Goal: Task Accomplishment & Management: Use online tool/utility

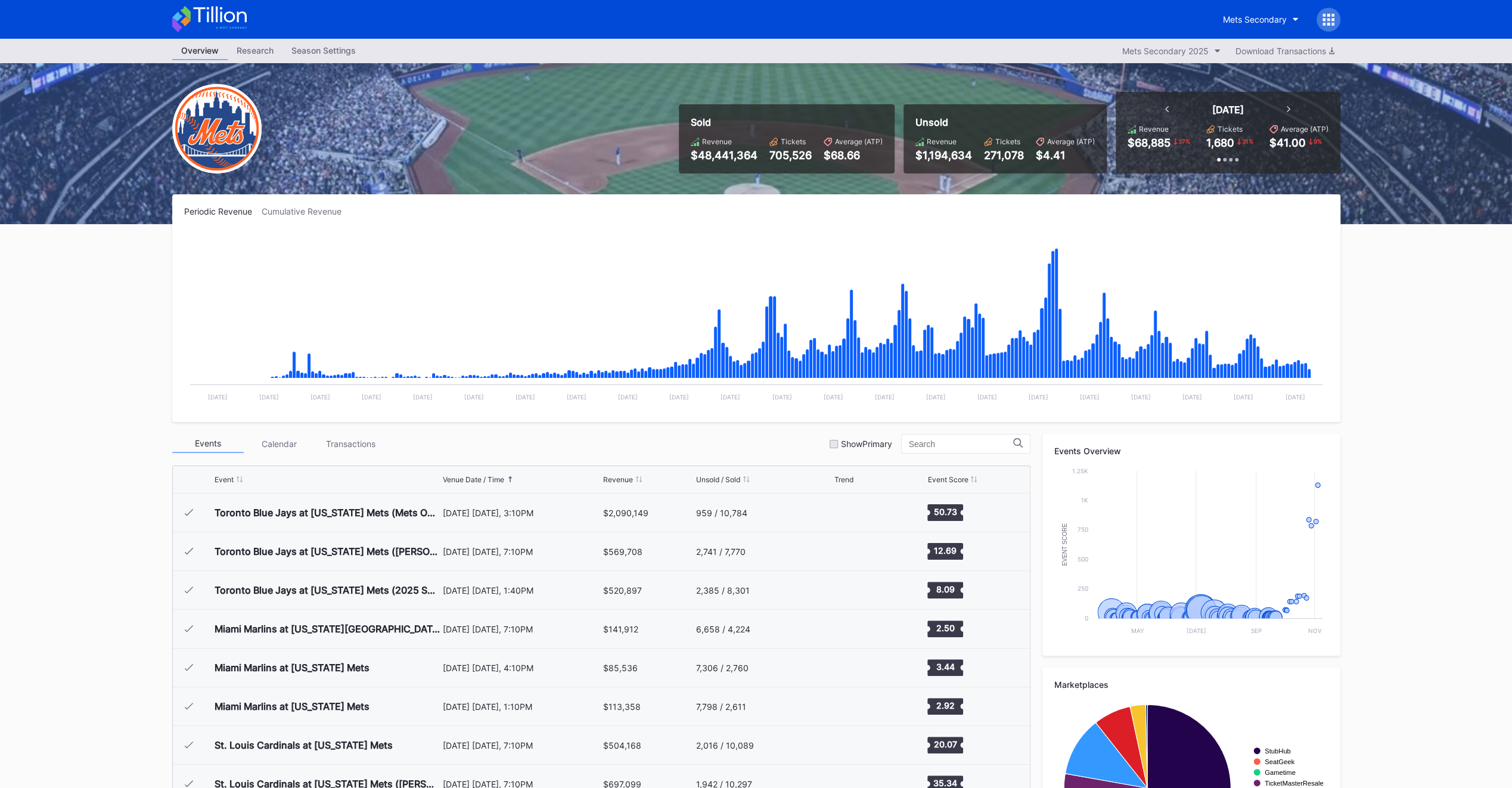
scroll to position [2750, 0]
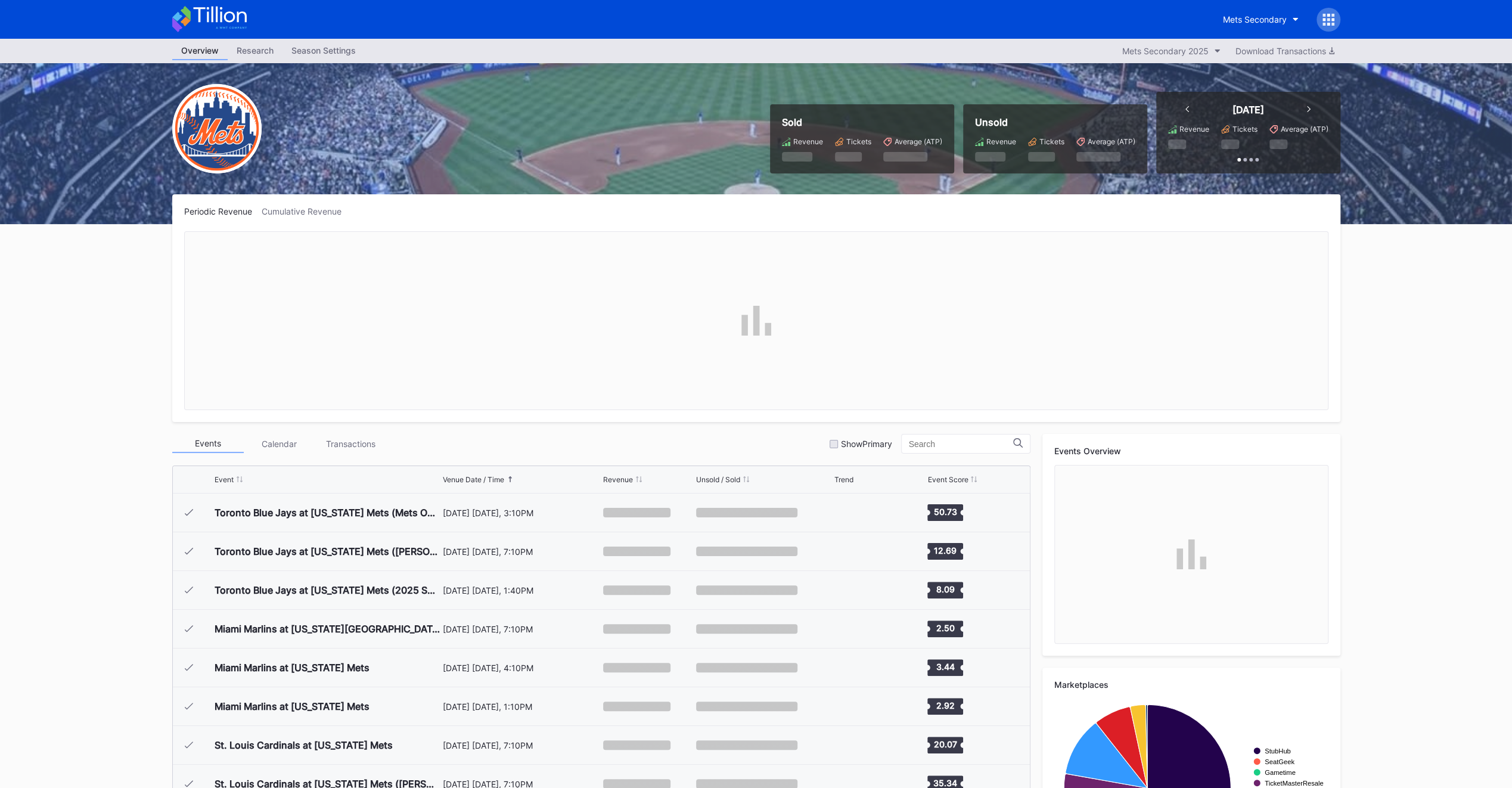
scroll to position [2749, 0]
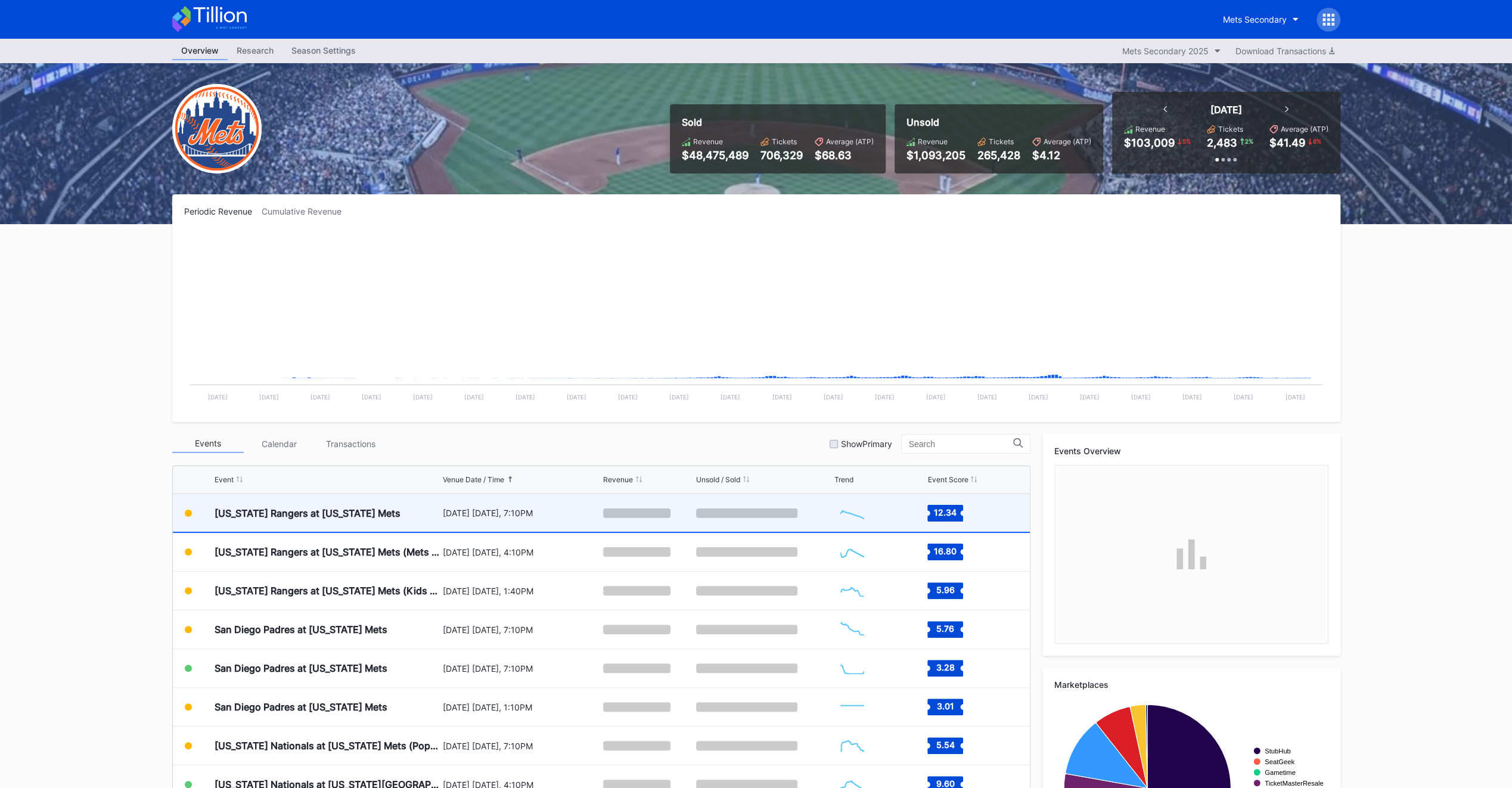
click at [354, 517] on div "[US_STATE] Rangers at [US_STATE] Mets" at bounding box center [327, 512] width 225 height 37
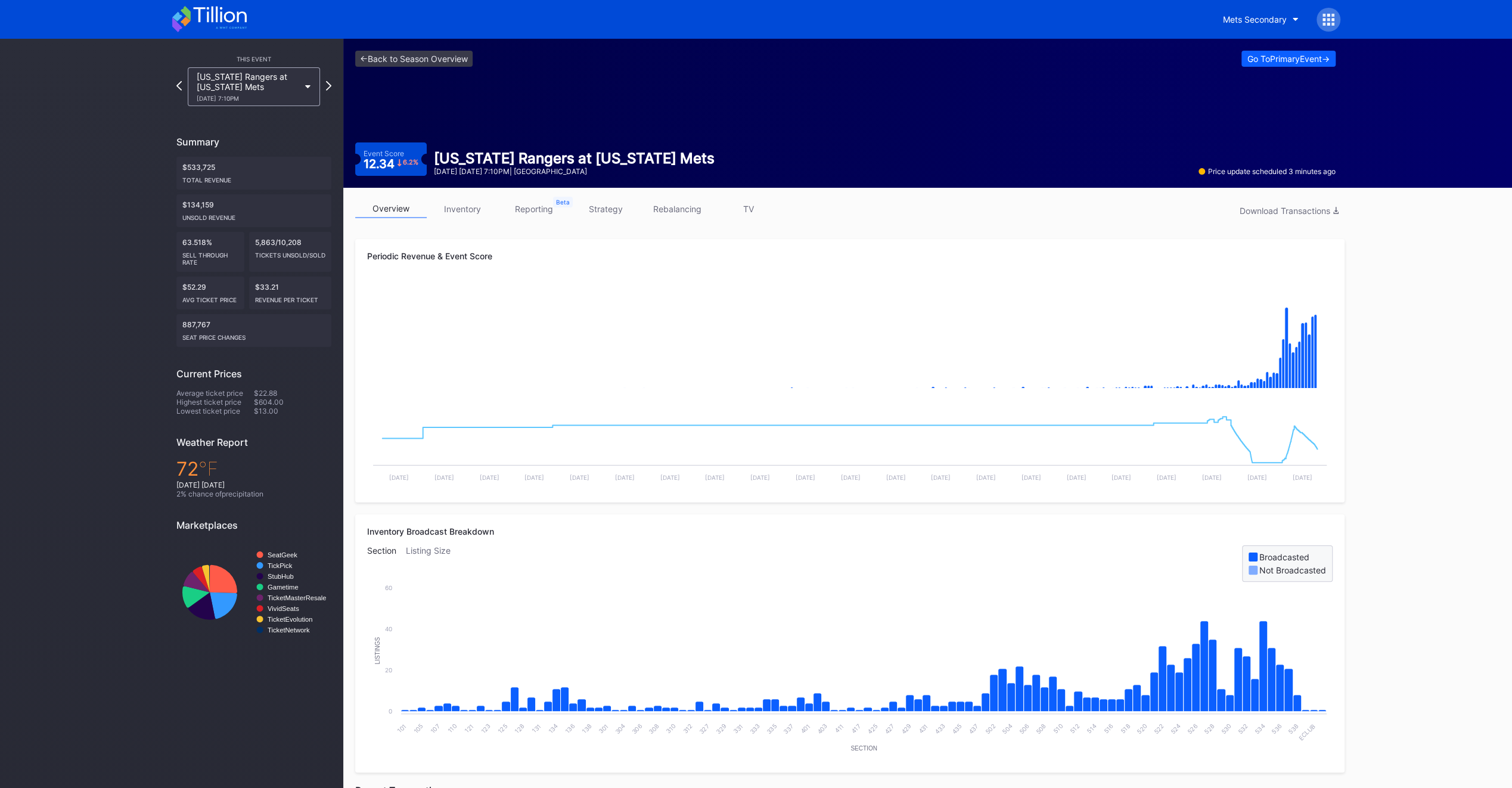
click at [752, 206] on link "TV" at bounding box center [749, 209] width 72 height 18
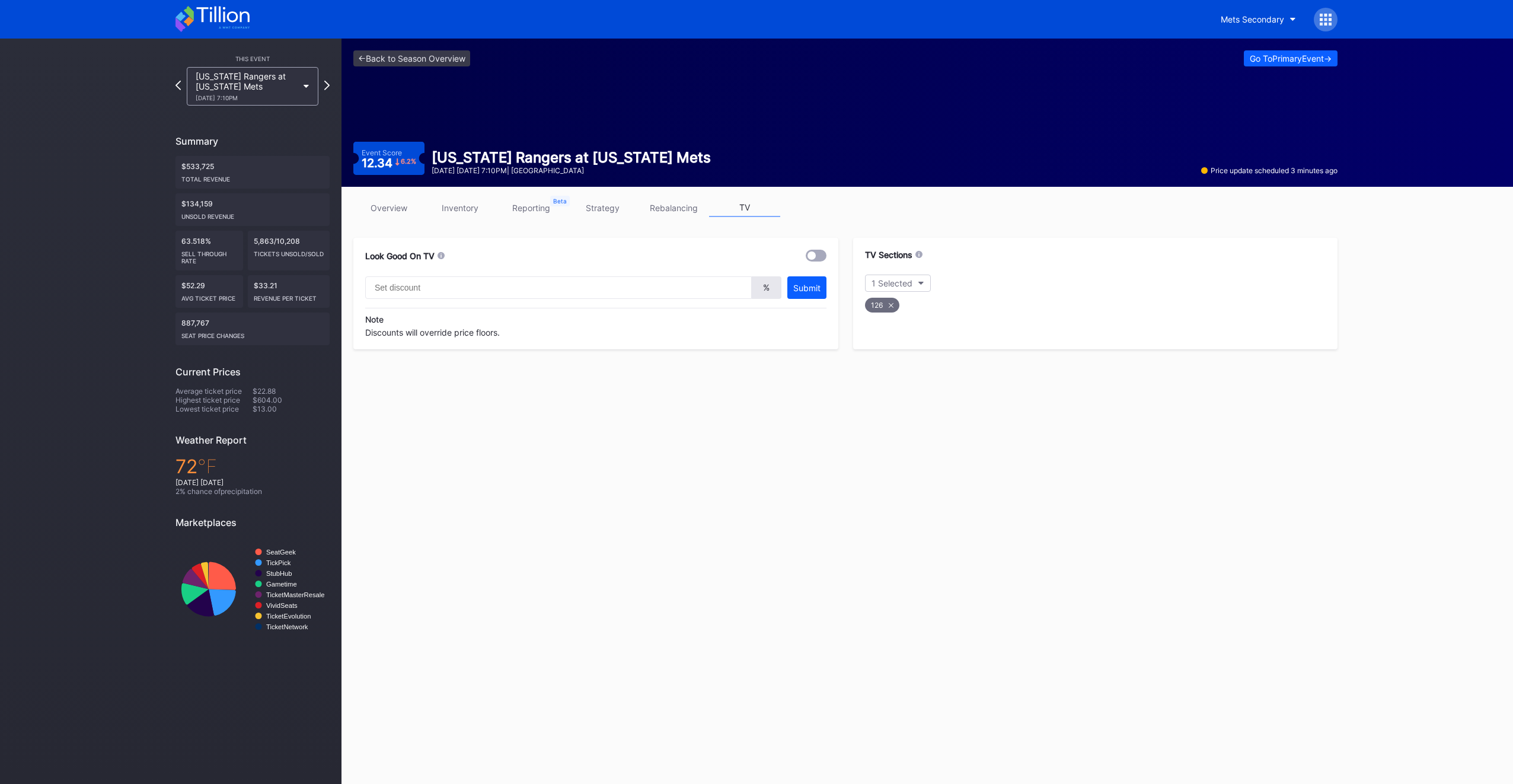
click at [819, 257] on div at bounding box center [816, 256] width 21 height 12
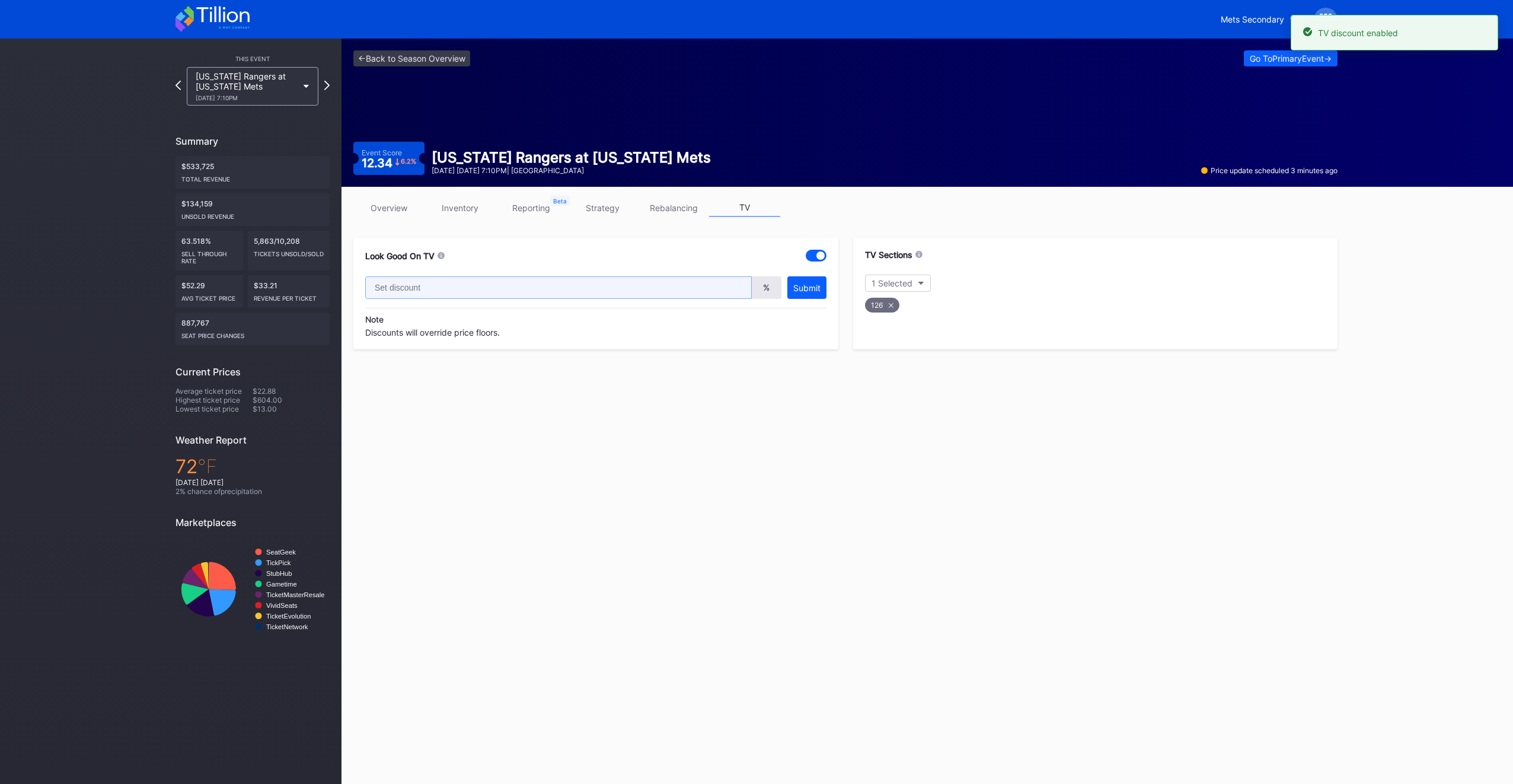
click at [497, 290] on input "text" at bounding box center [558, 287] width 387 height 22
type input "20"
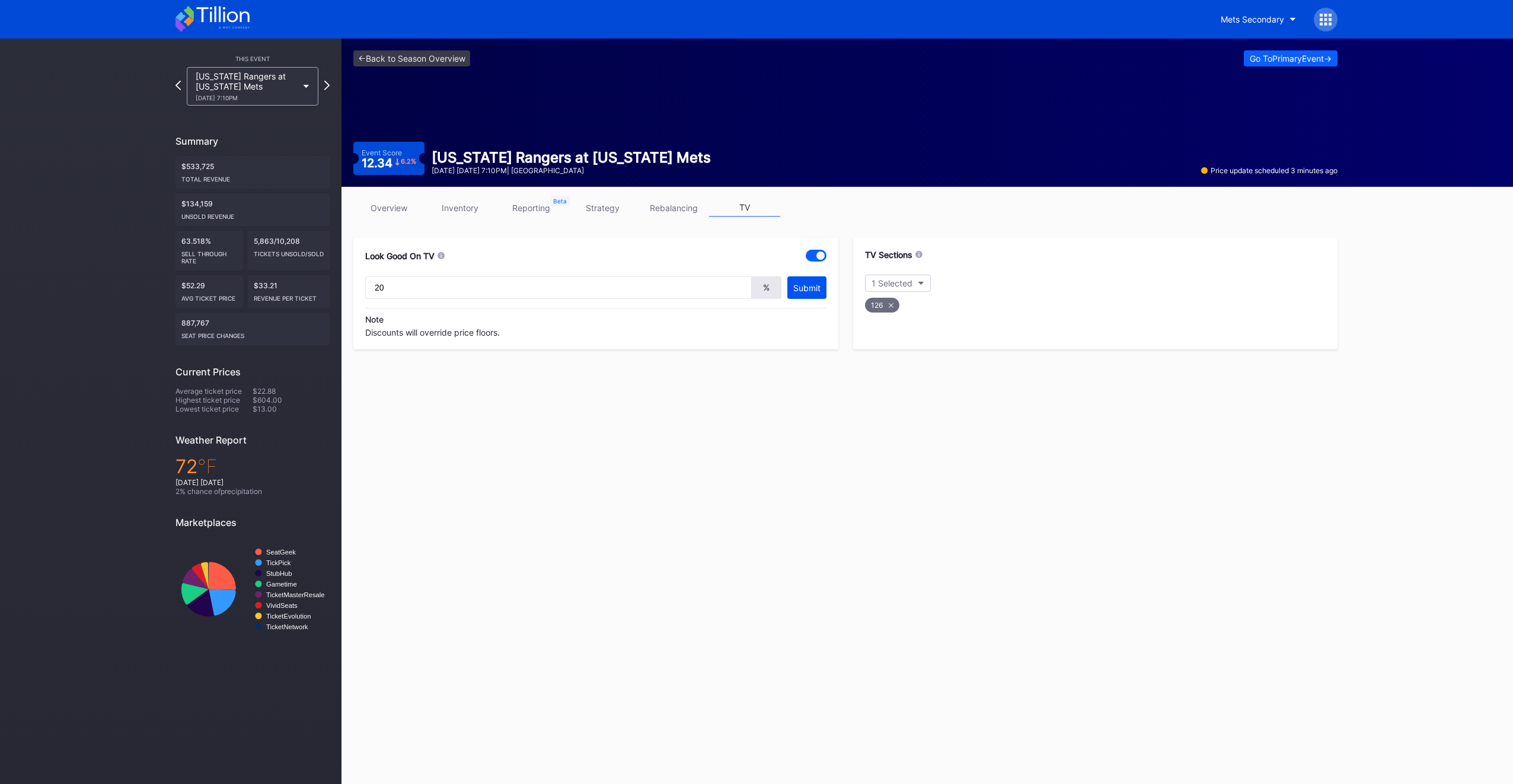
click at [809, 281] on button "Submit" at bounding box center [807, 287] width 39 height 22
click at [920, 285] on button "1 Selected" at bounding box center [898, 284] width 66 height 18
click at [920, 284] on icon "button" at bounding box center [921, 283] width 6 height 3
click at [881, 455] on div at bounding box center [878, 459] width 9 height 9
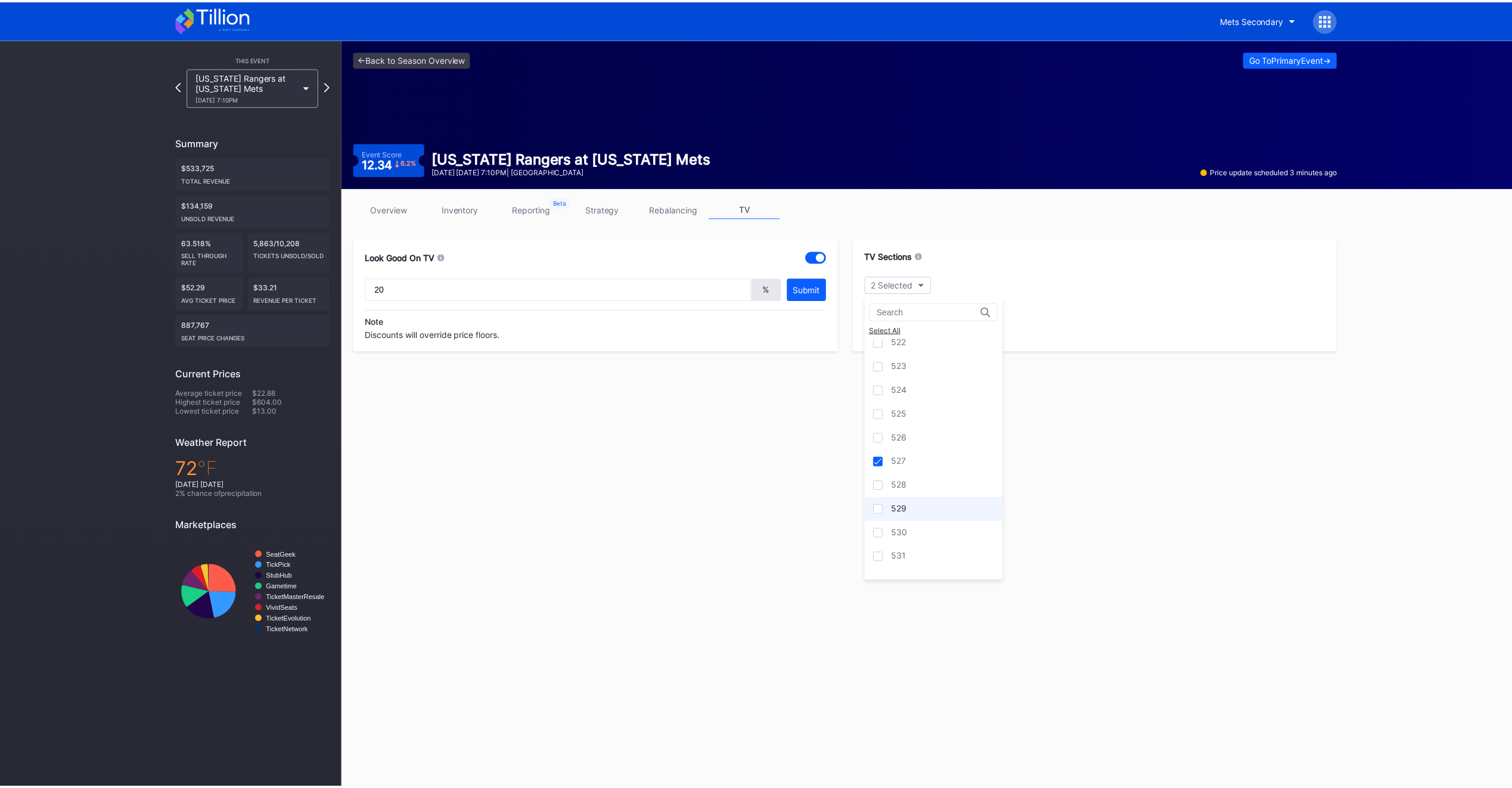
scroll to position [2348, 0]
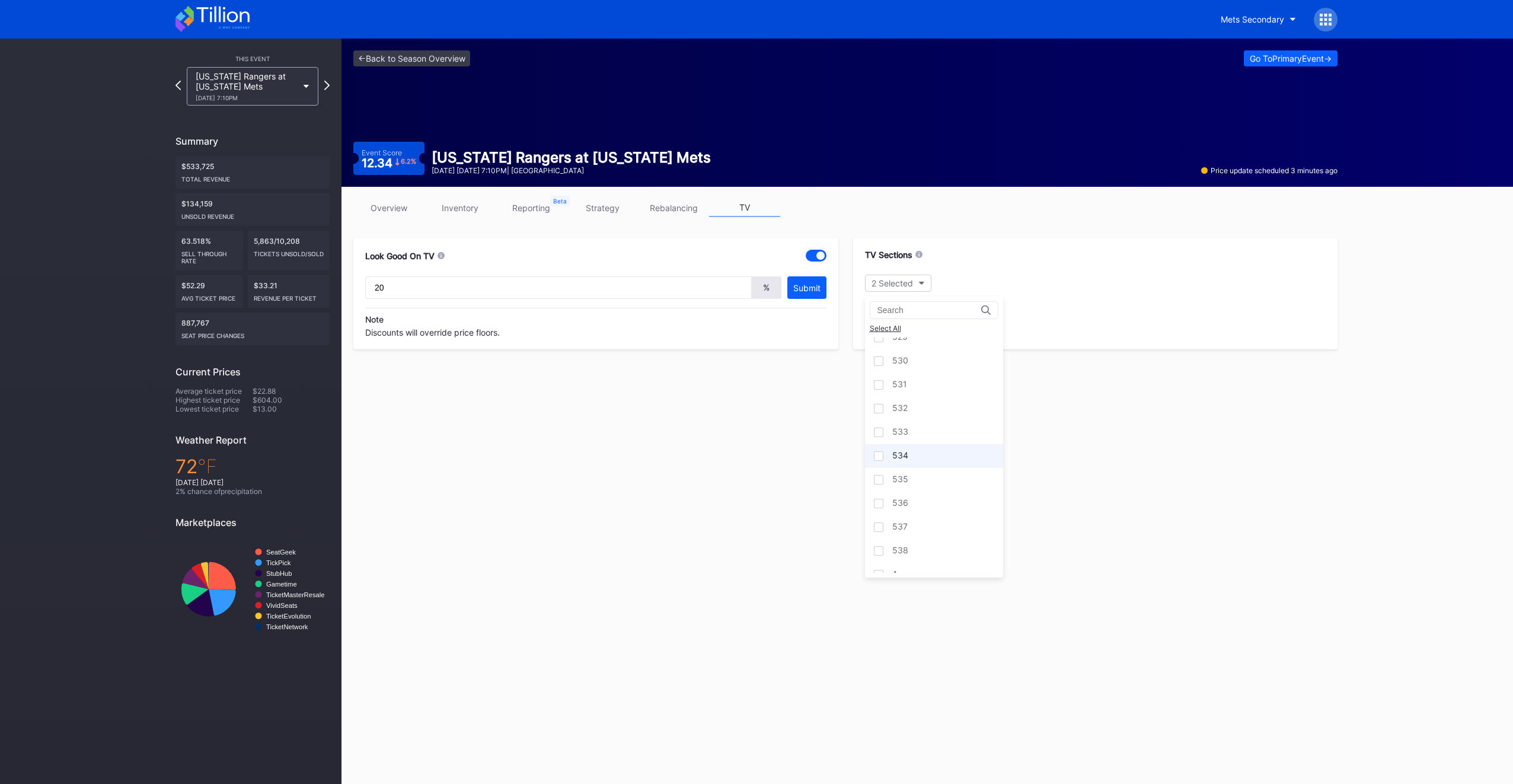
click at [884, 444] on div "534" at bounding box center [934, 455] width 138 height 24
click at [389, 217] on div "overview inventory reporting strategy rebalancing TV" at bounding box center [845, 211] width 984 height 24
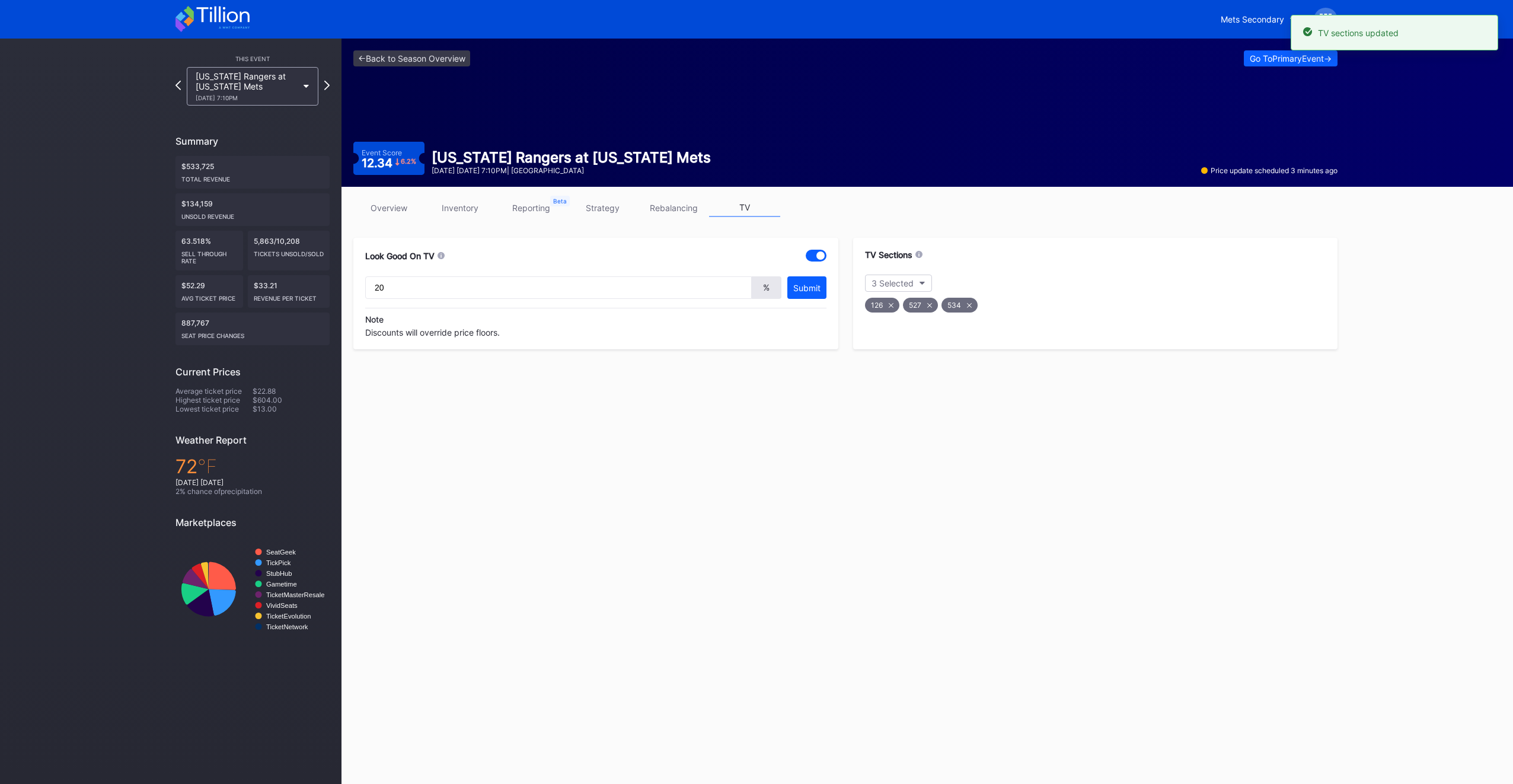
click at [390, 209] on link "overview" at bounding box center [389, 207] width 71 height 18
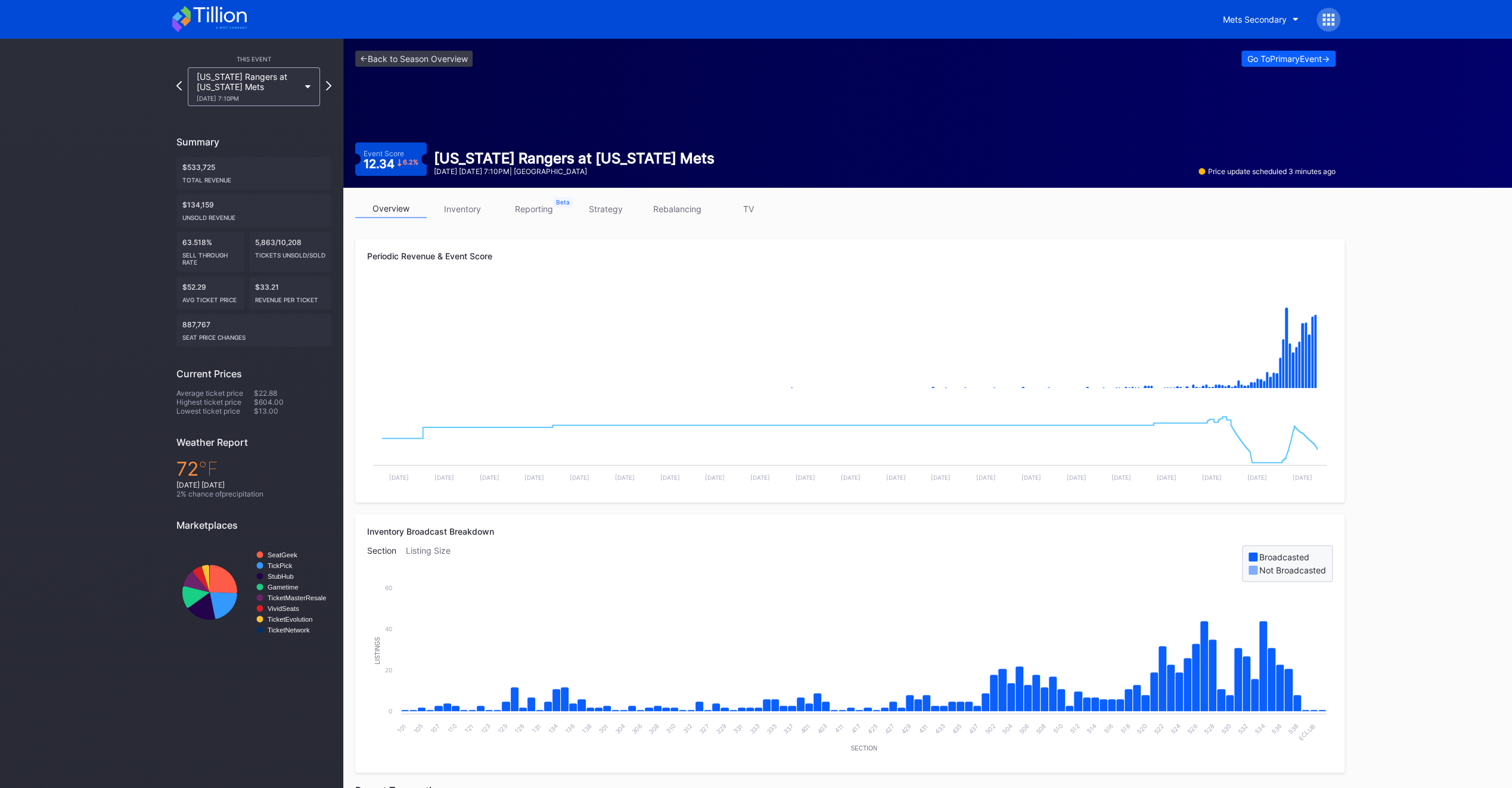
click at [748, 205] on link "TV" at bounding box center [749, 209] width 72 height 18
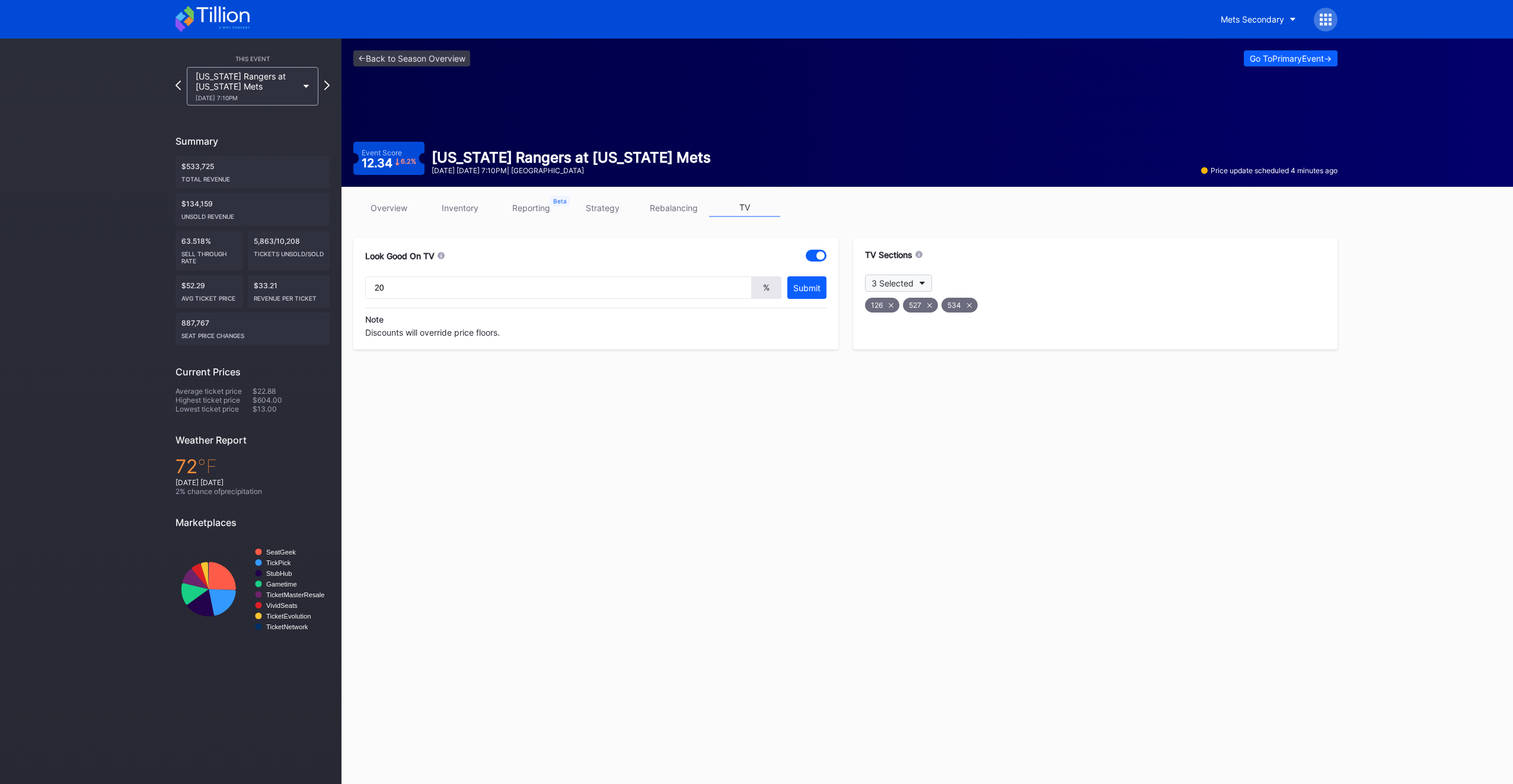
click at [925, 285] on button "3 Selected" at bounding box center [898, 284] width 67 height 18
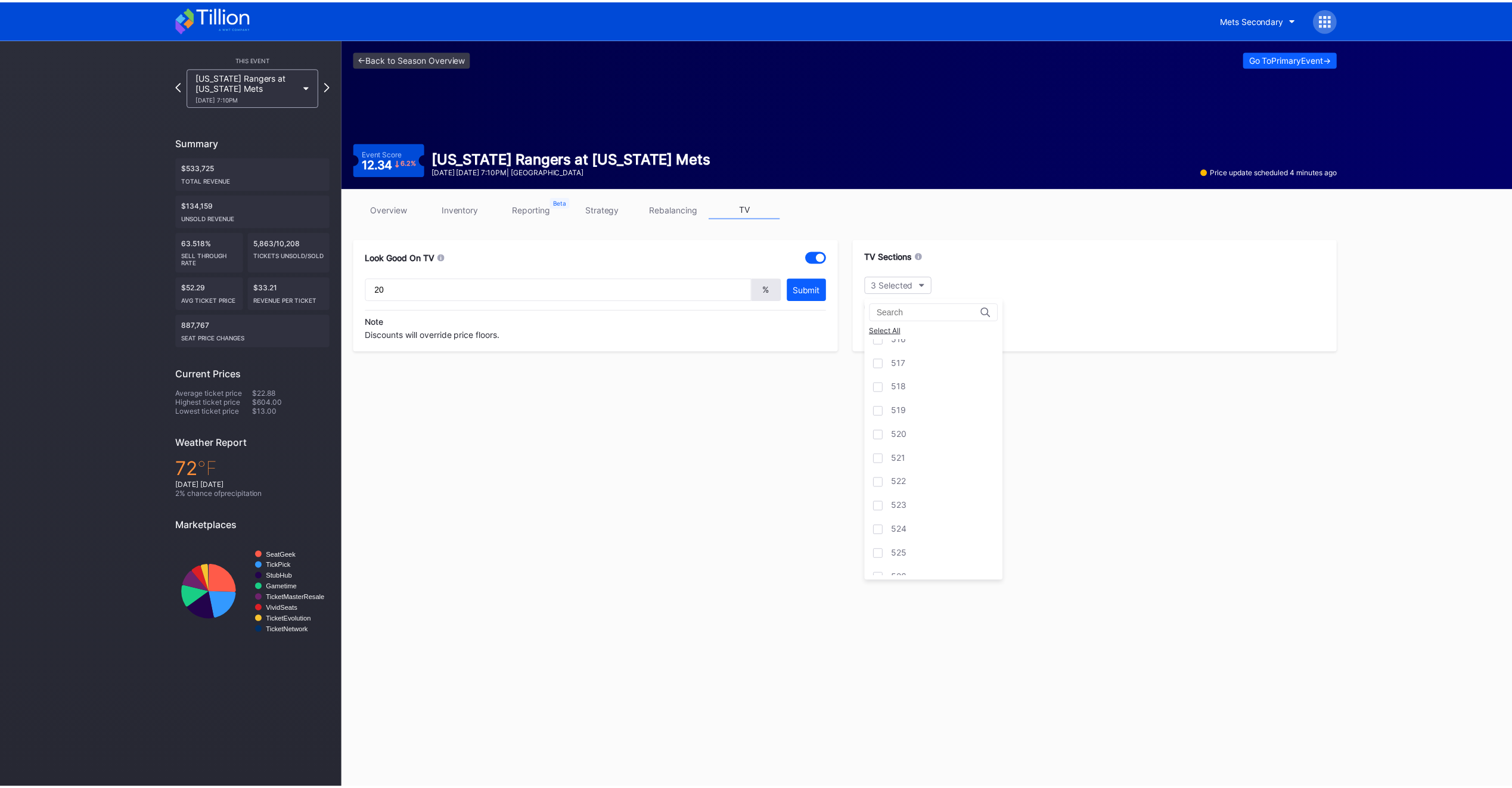
scroll to position [2039, 0]
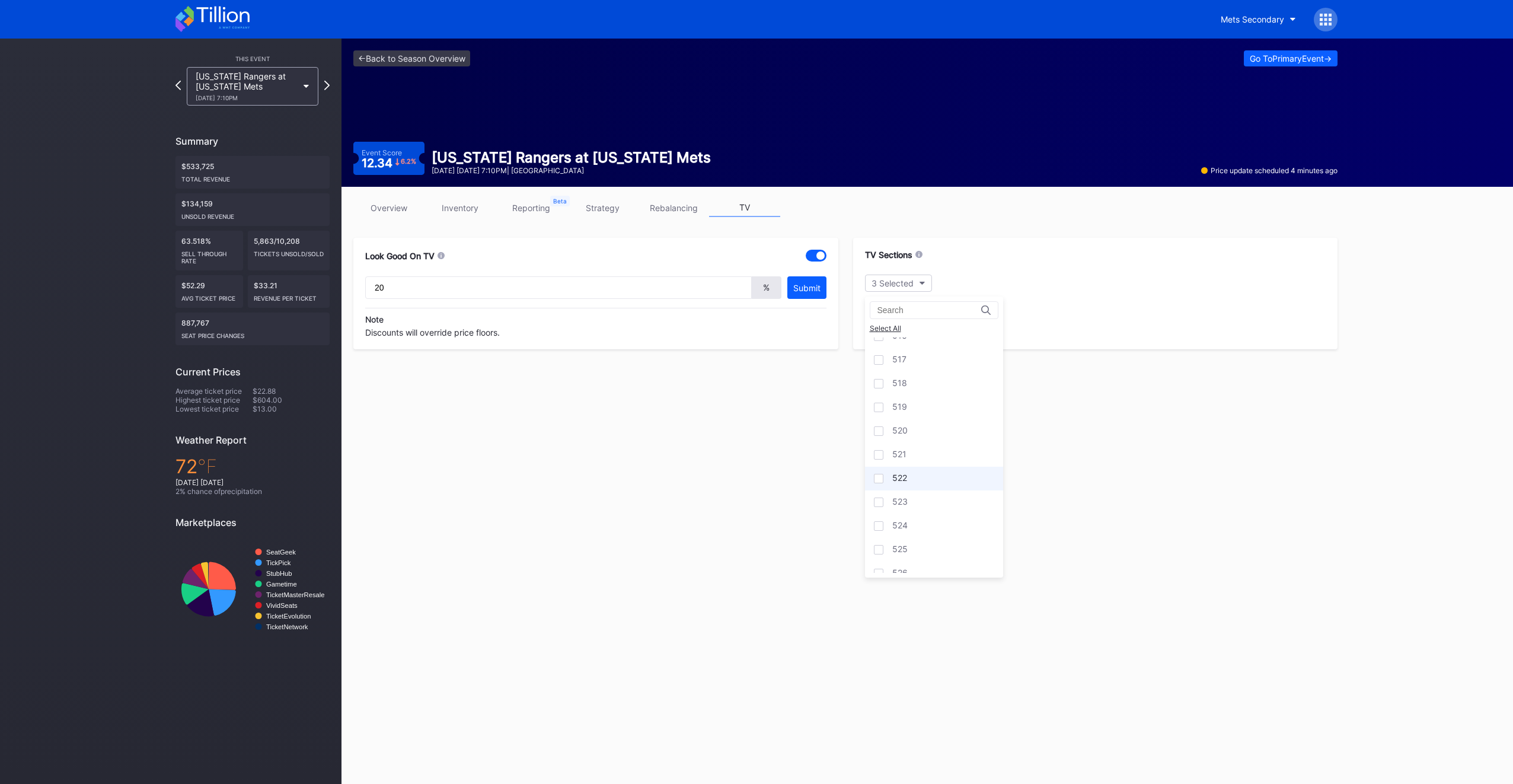
click at [902, 473] on div "522" at bounding box center [900, 479] width 15 height 12
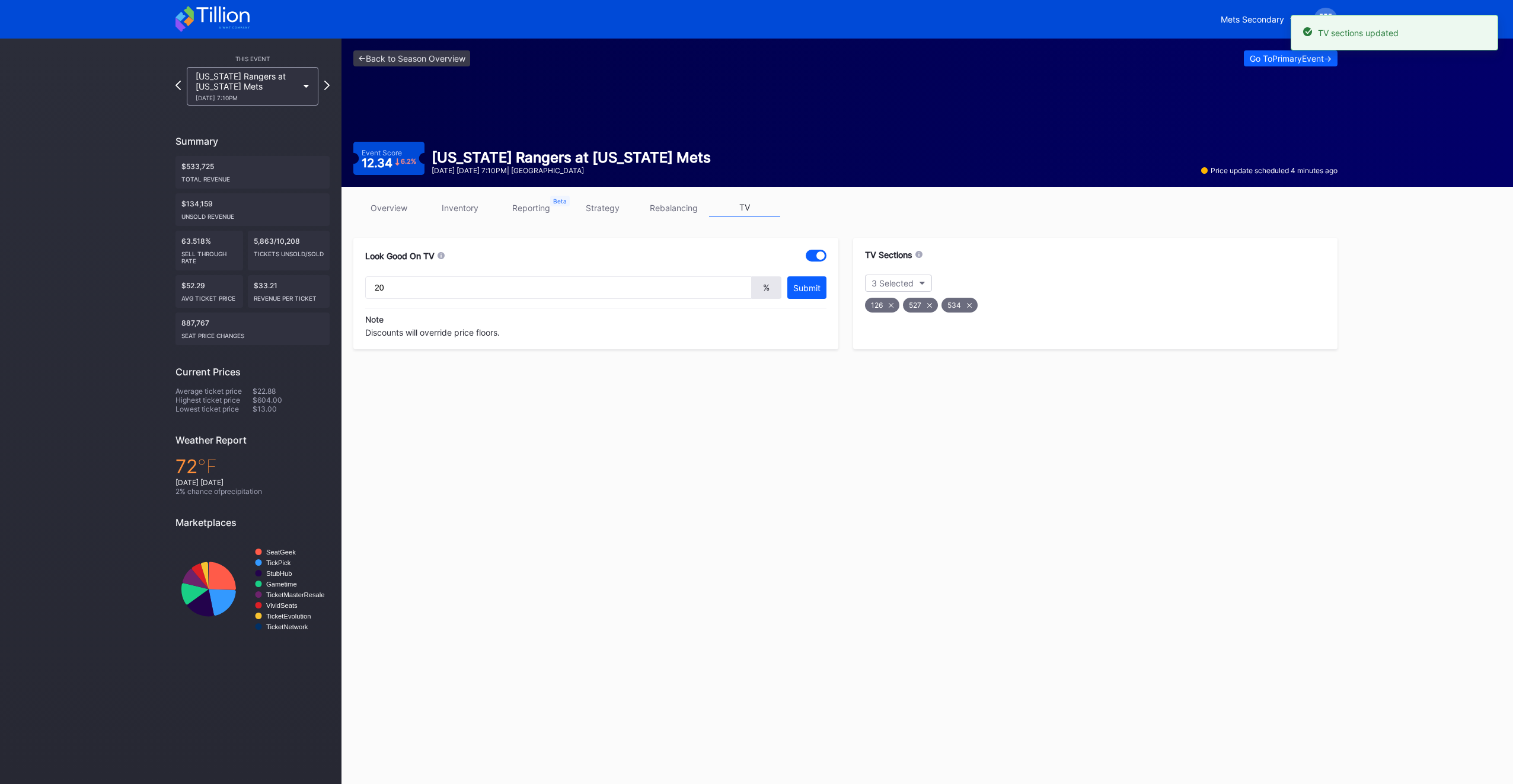
click at [377, 206] on link "overview" at bounding box center [389, 207] width 71 height 18
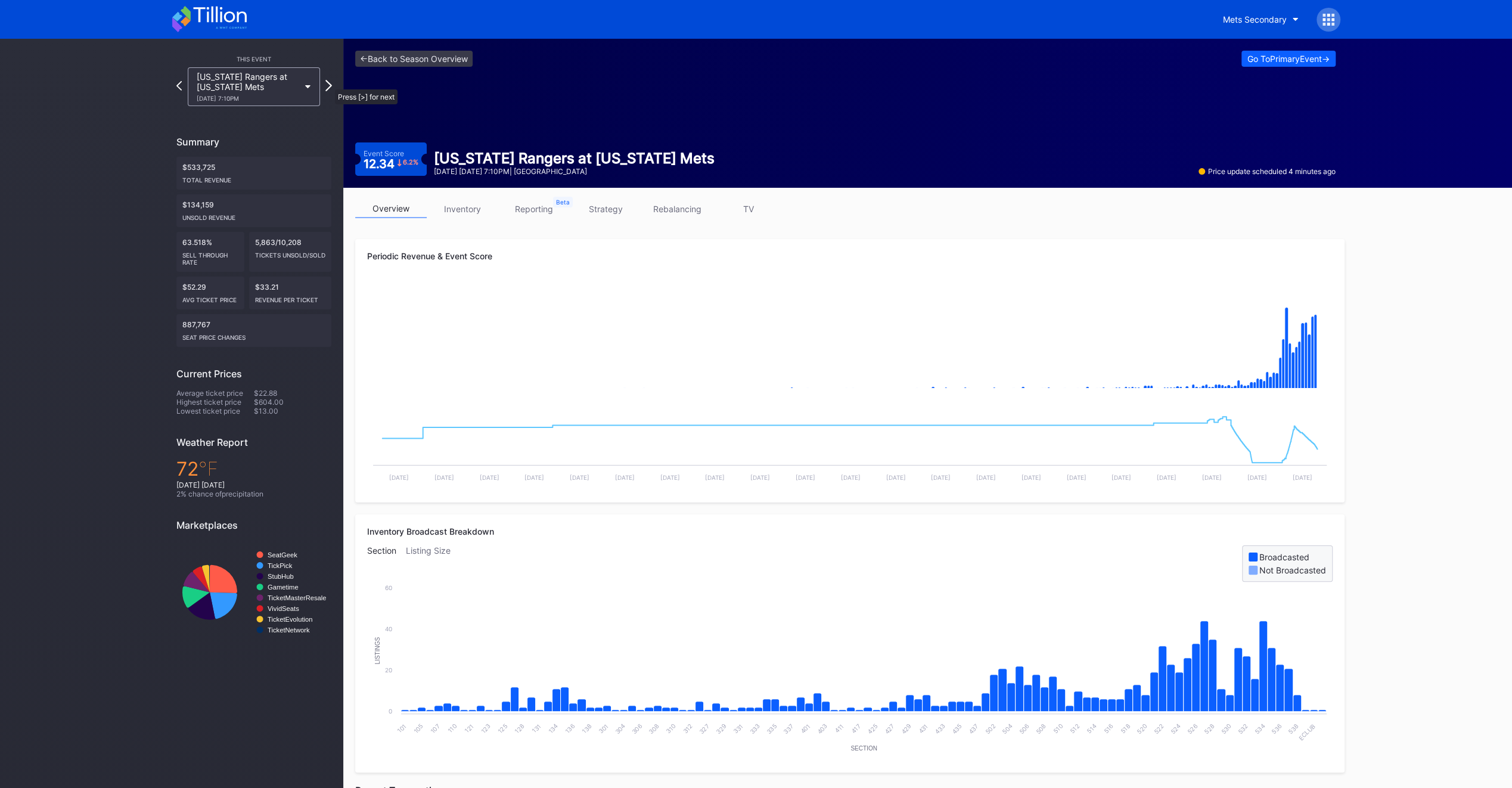
click at [329, 83] on icon at bounding box center [329, 85] width 7 height 12
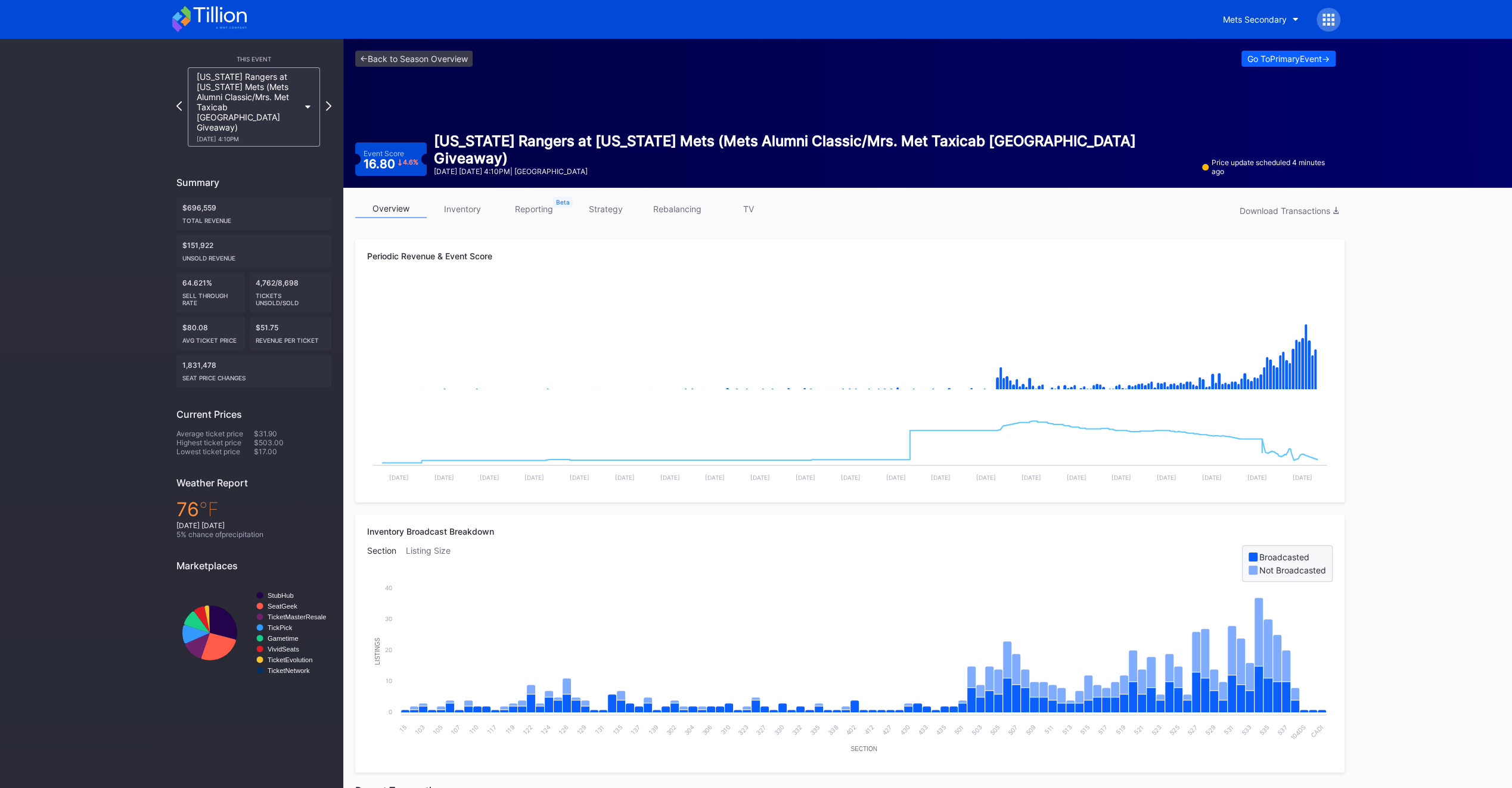
click at [751, 196] on div "overview inventory reporting strategy rebalancing TV Download Transactions Peri…" at bounding box center [850, 668] width 1013 height 962
click at [750, 206] on link "TV" at bounding box center [749, 209] width 72 height 18
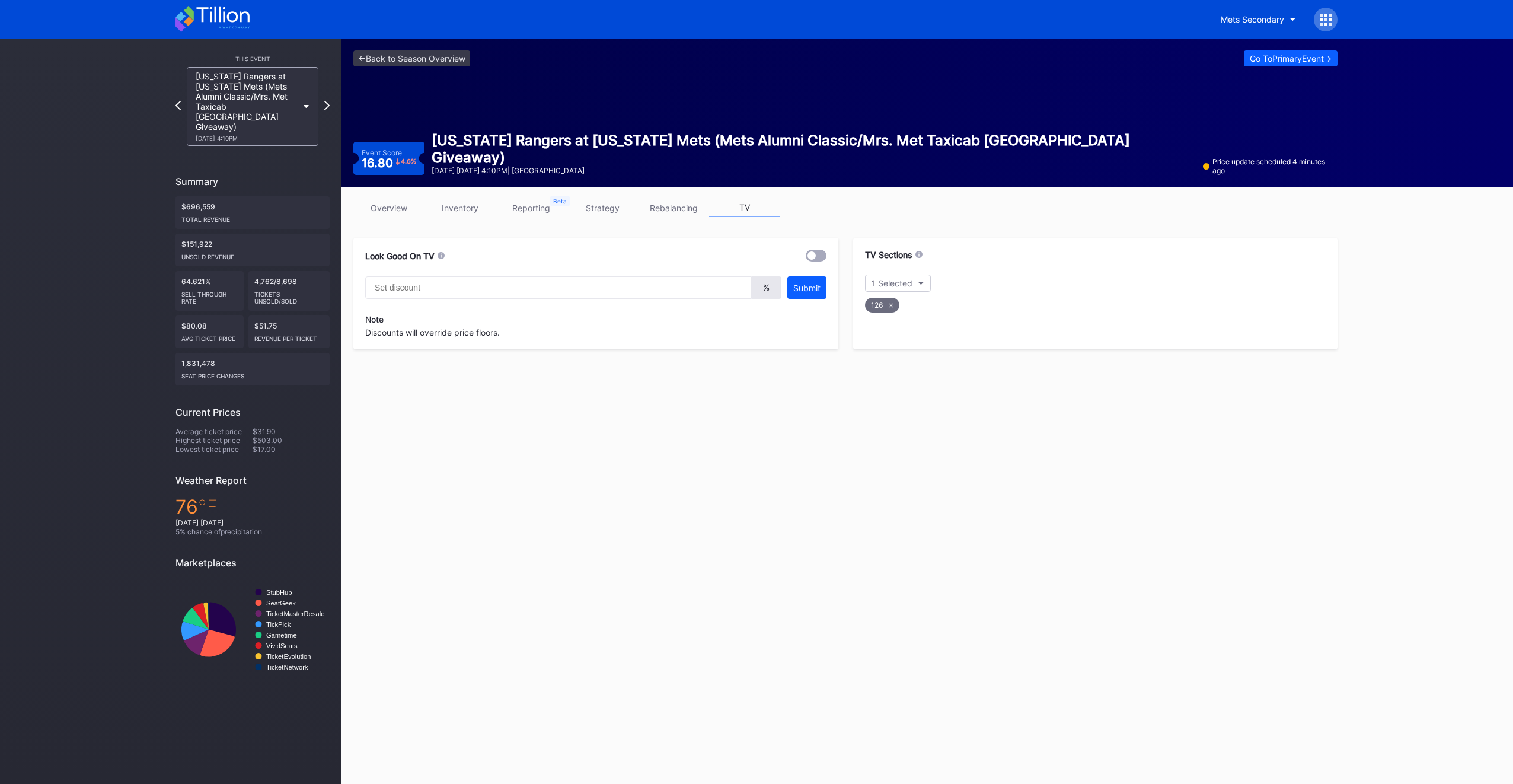
click at [817, 258] on div at bounding box center [816, 256] width 21 height 12
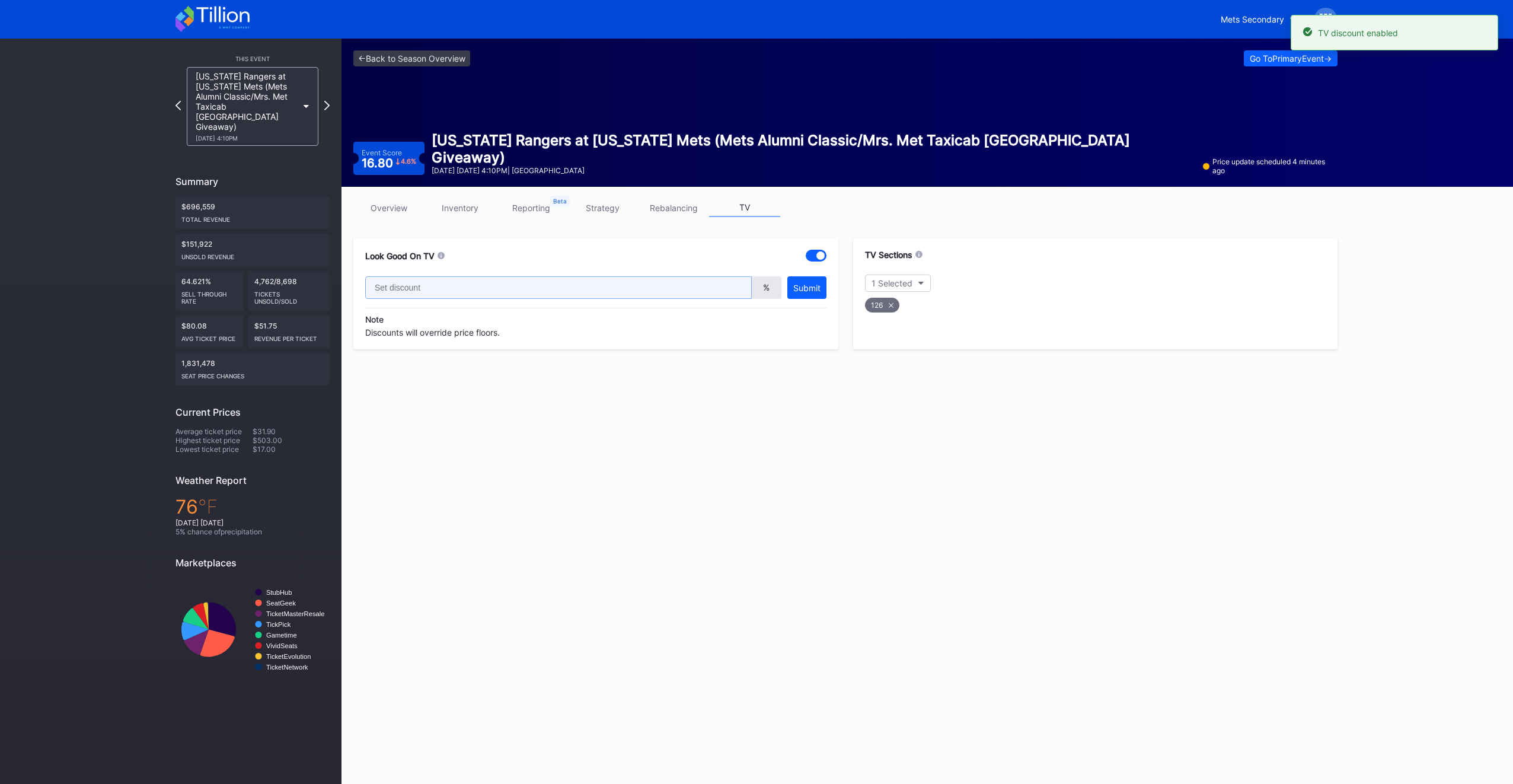
click at [625, 291] on input "text" at bounding box center [558, 287] width 387 height 22
type input "1"
type input "20"
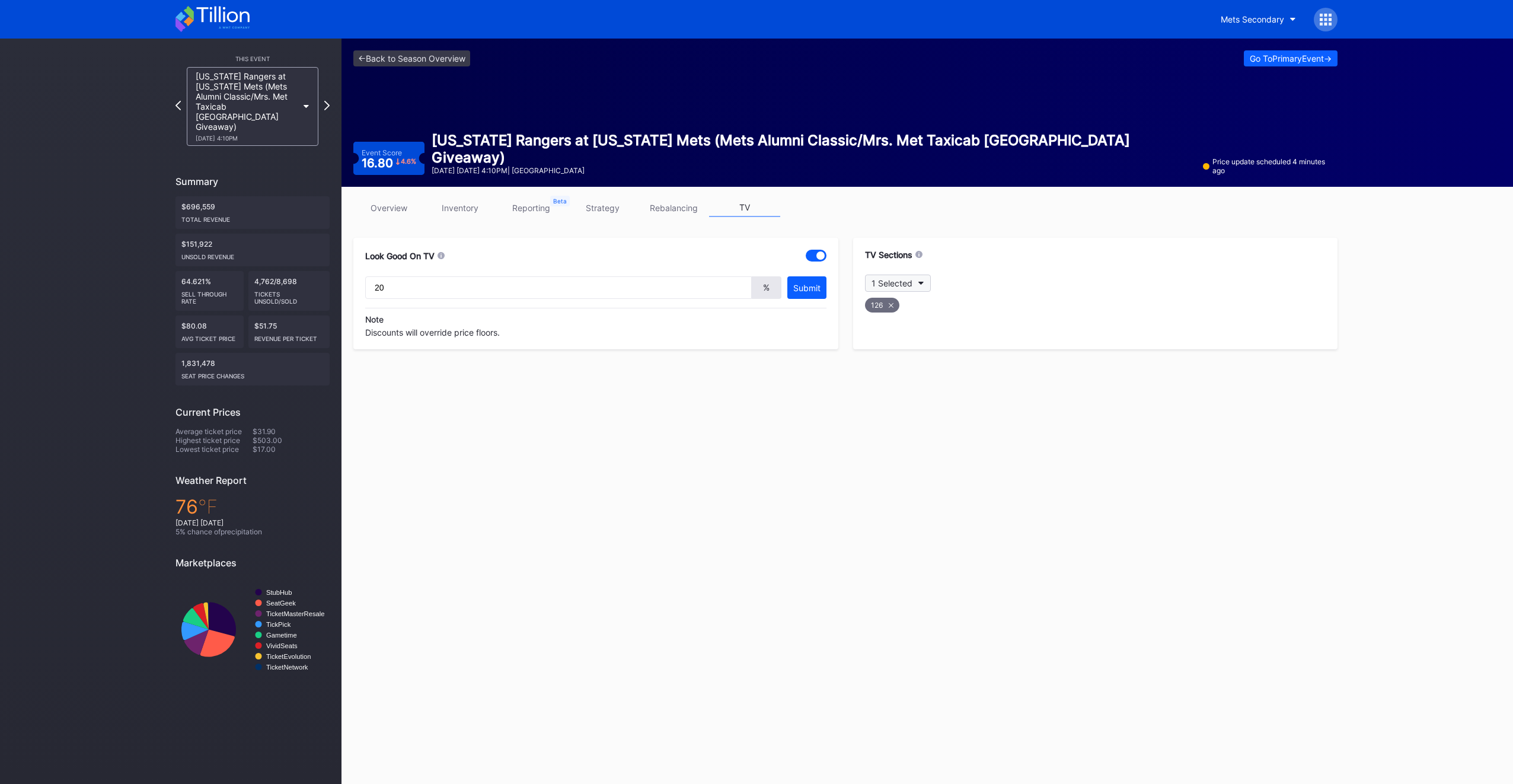
click at [925, 283] on button "1 Selected" at bounding box center [898, 284] width 66 height 18
click at [878, 434] on div at bounding box center [878, 438] width 9 height 9
click at [878, 451] on div "535" at bounding box center [934, 462] width 138 height 24
click at [878, 482] on div at bounding box center [878, 486] width 9 height 9
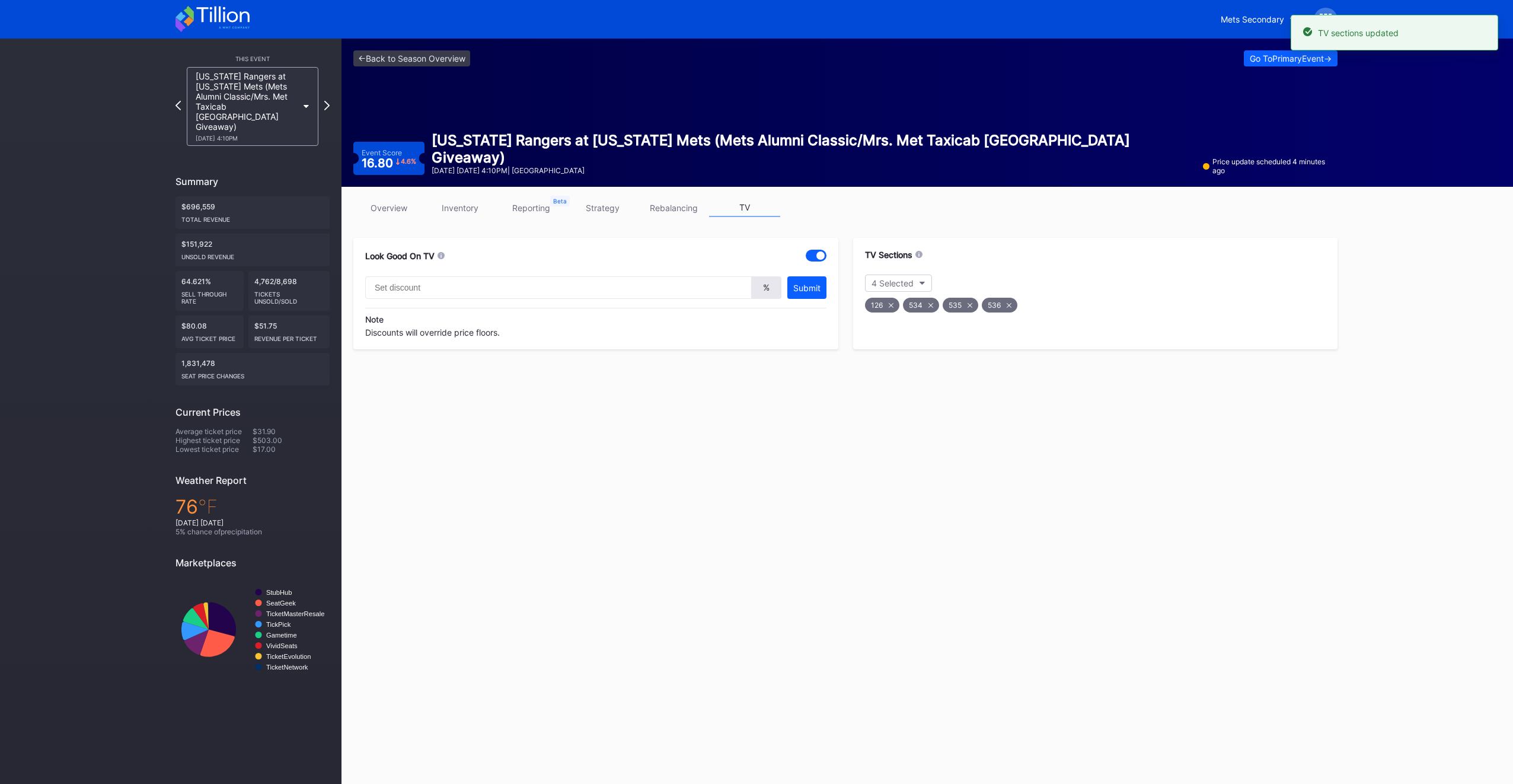
click at [395, 211] on link "overview" at bounding box center [389, 207] width 71 height 18
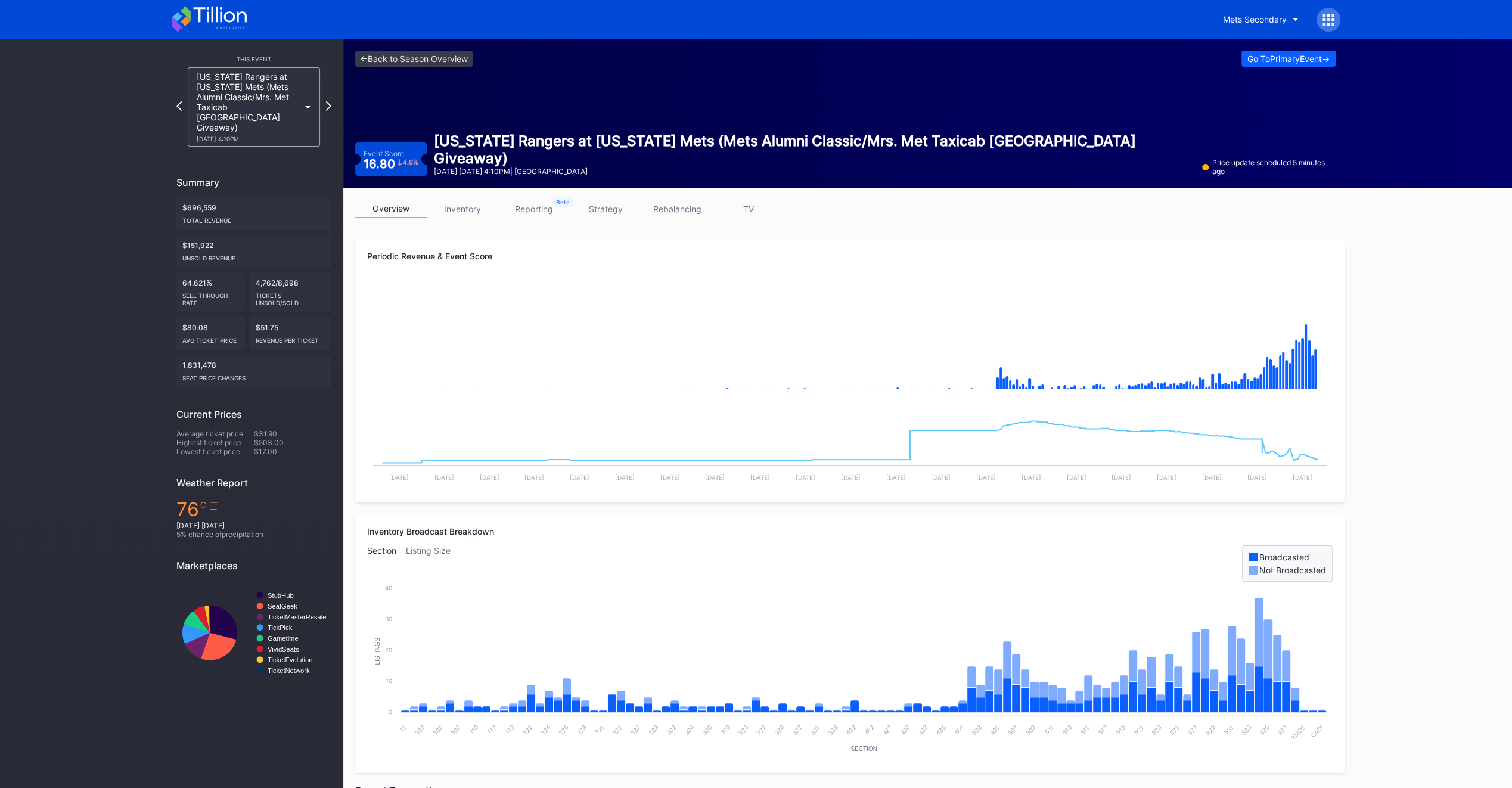
click at [744, 204] on link "TV" at bounding box center [749, 209] width 72 height 18
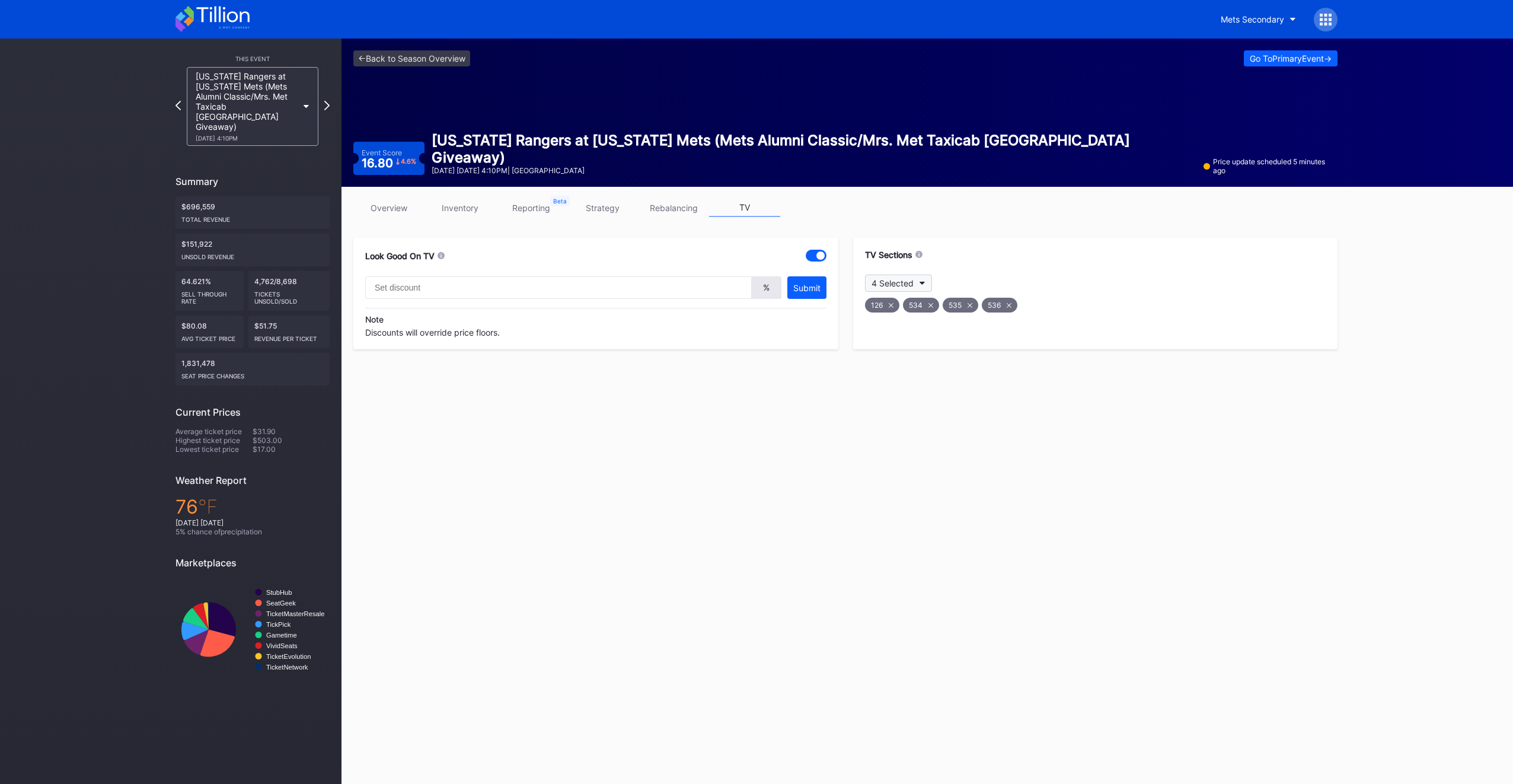
click at [913, 279] on button "4 Selected" at bounding box center [898, 284] width 67 height 18
click at [876, 408] on div at bounding box center [878, 413] width 9 height 9
click at [878, 432] on div at bounding box center [878, 437] width 9 height 9
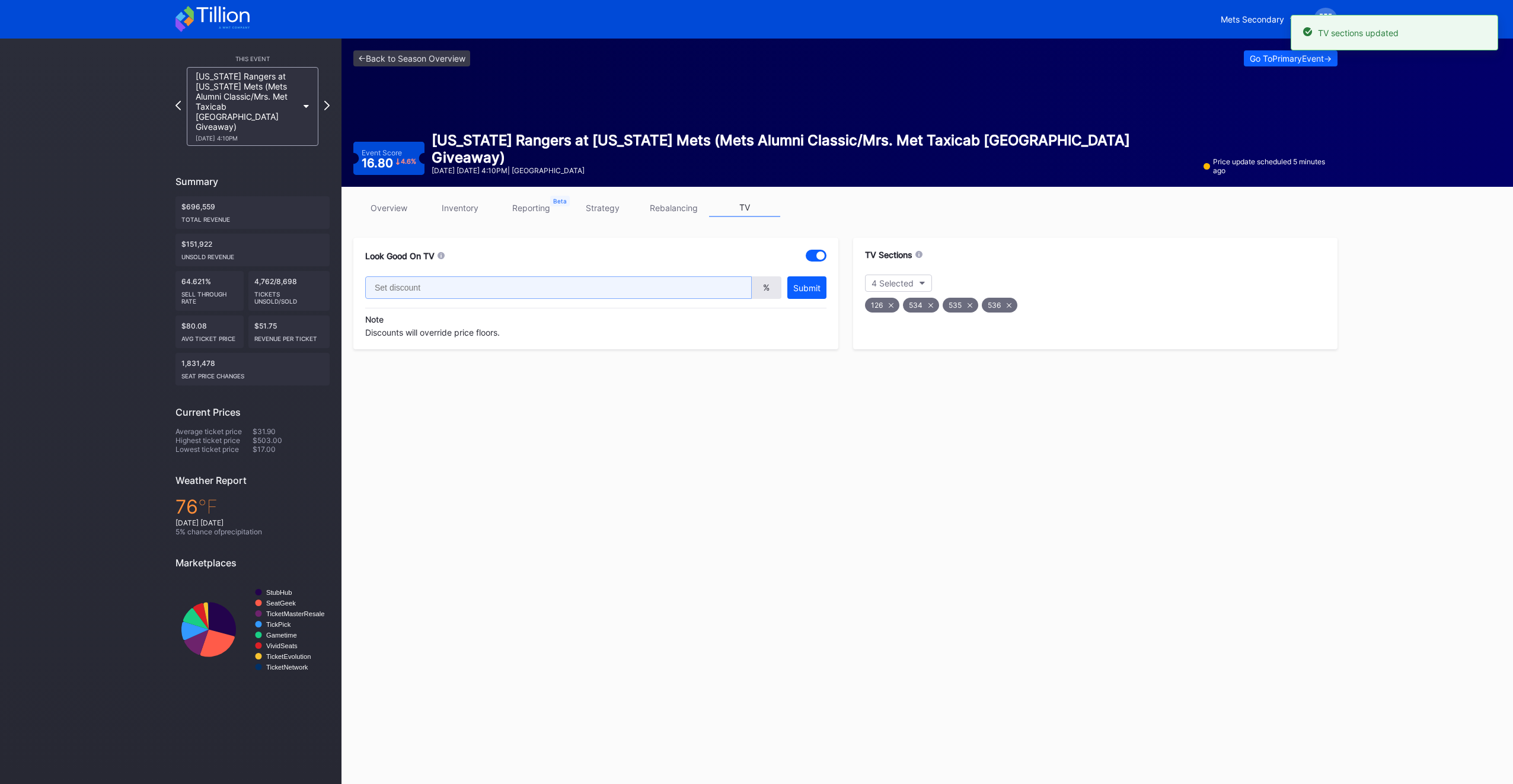
click at [565, 290] on input "text" at bounding box center [558, 287] width 387 height 22
type input "20"
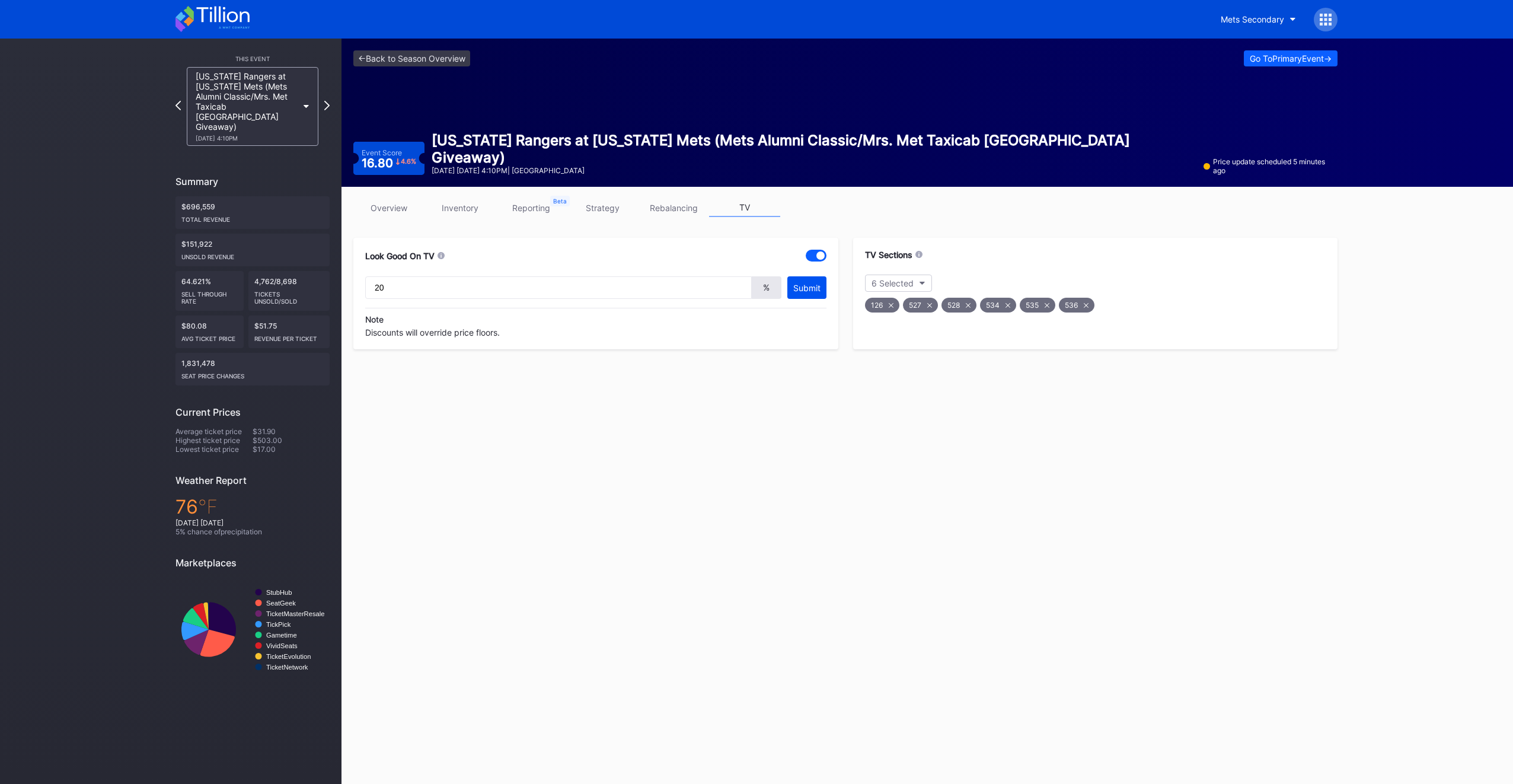
click at [806, 280] on button "Submit" at bounding box center [807, 287] width 39 height 22
click at [386, 210] on link "overview" at bounding box center [389, 207] width 71 height 18
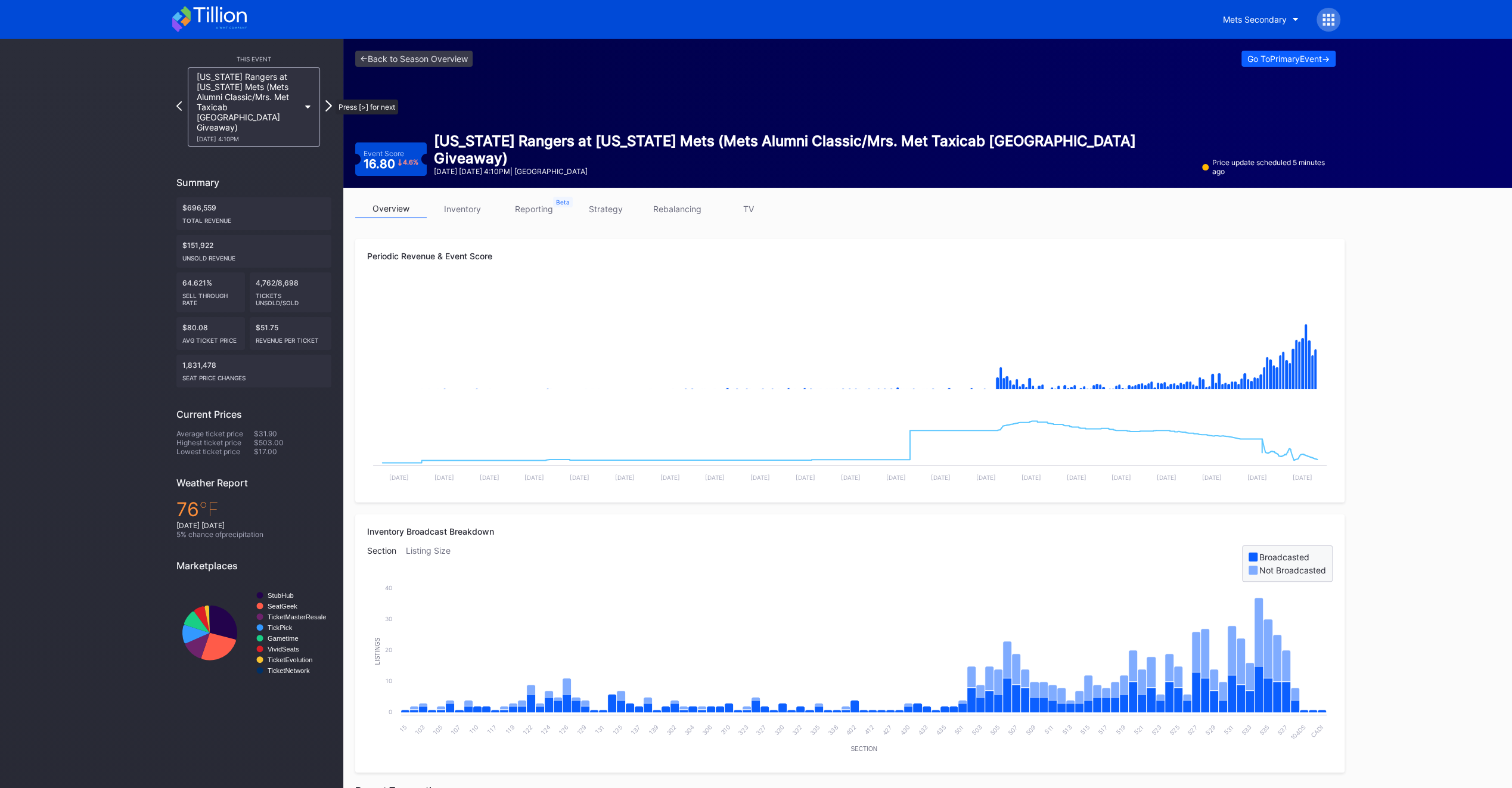
click at [330, 100] on icon at bounding box center [329, 106] width 7 height 12
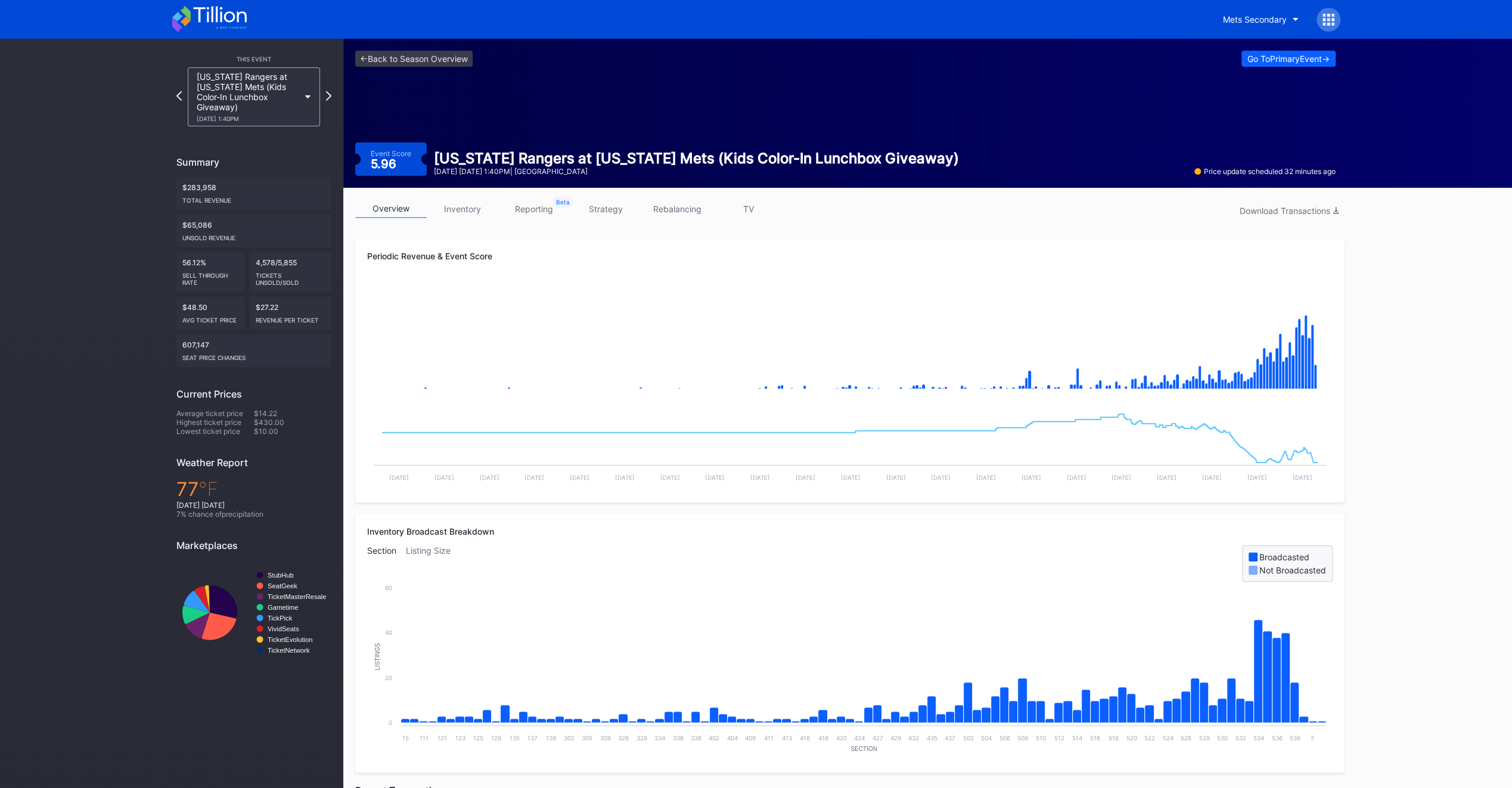
click at [740, 208] on link "TV" at bounding box center [749, 209] width 72 height 18
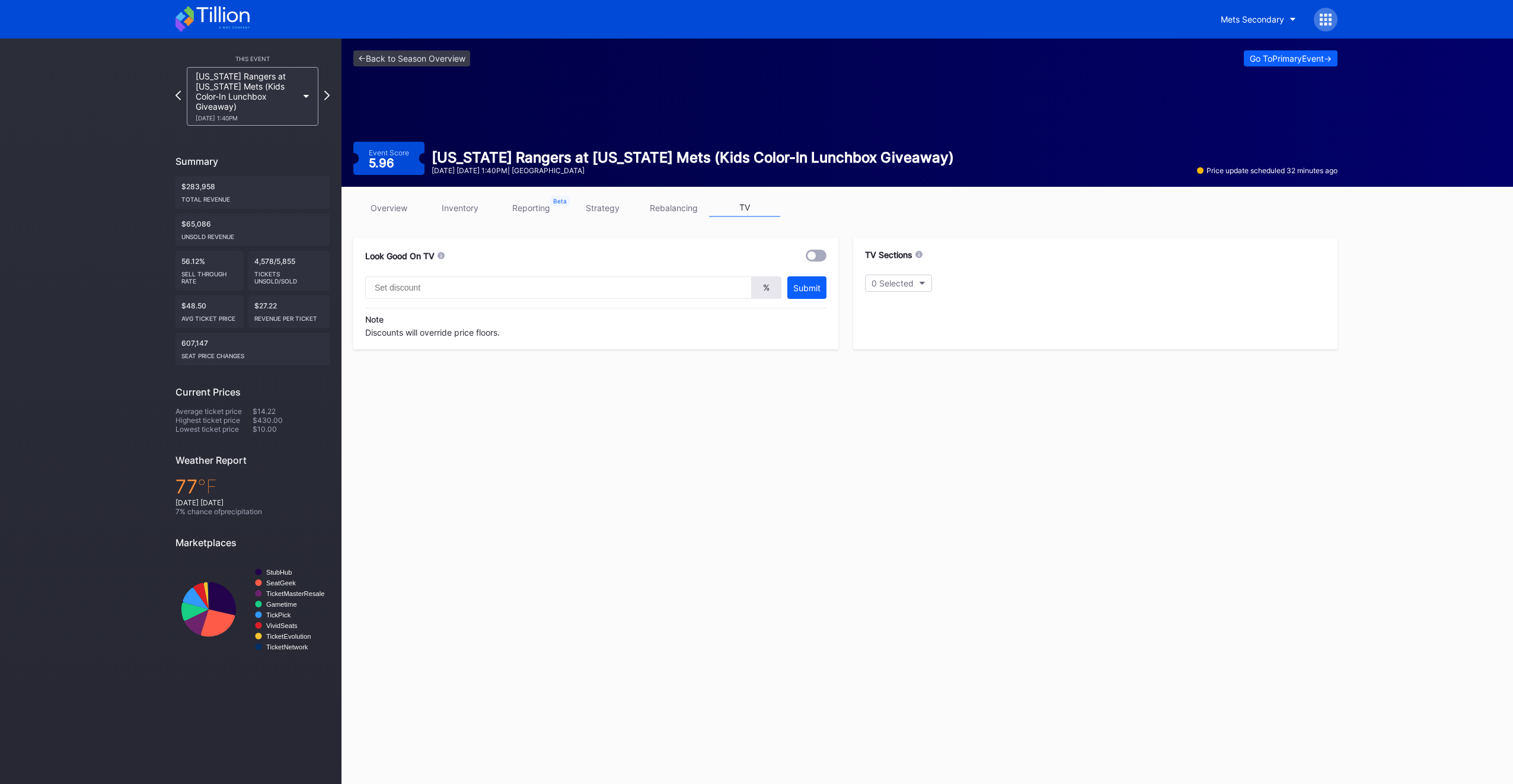
click at [812, 257] on div at bounding box center [812, 255] width 8 height 8
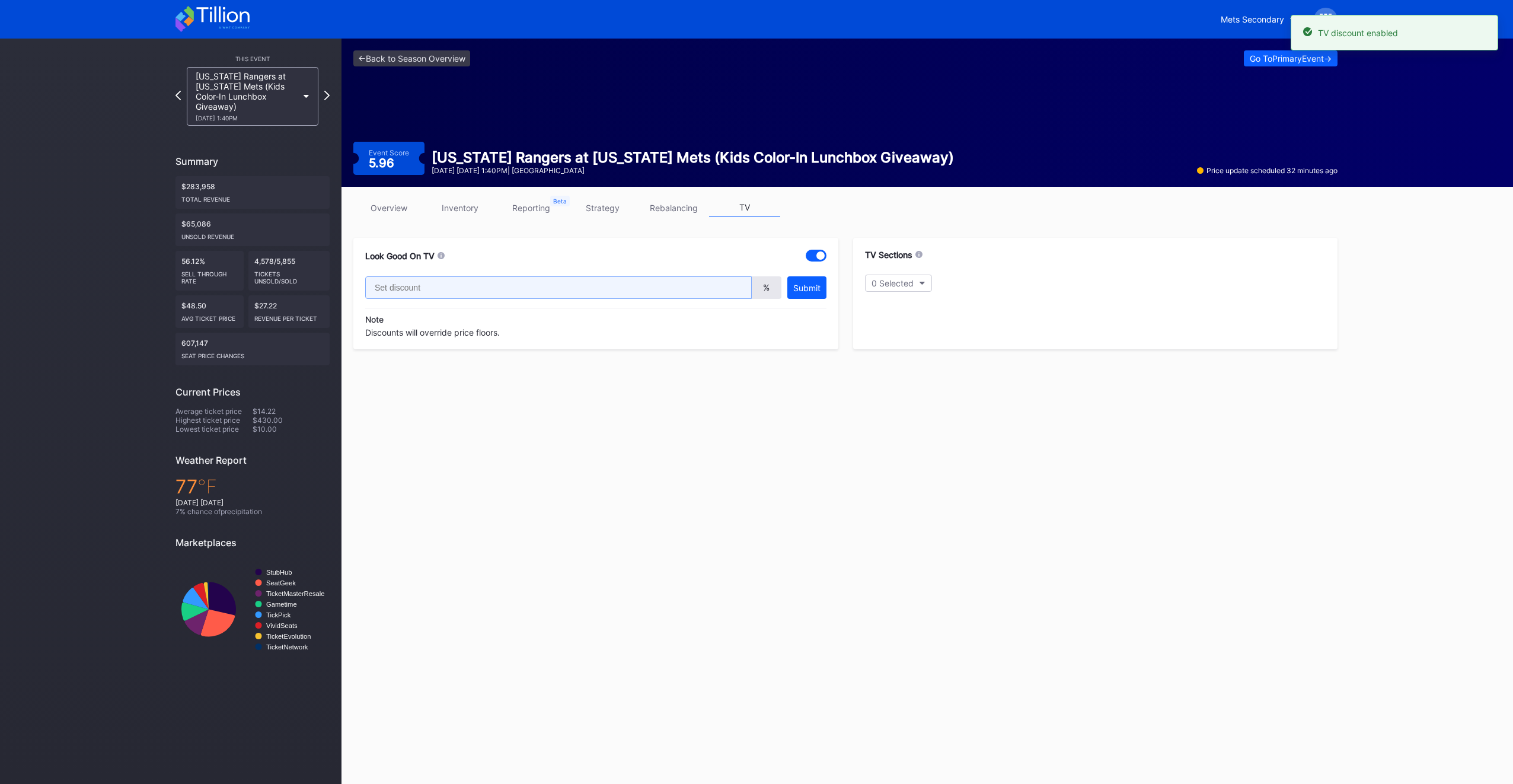
click at [548, 290] on input "text" at bounding box center [558, 287] width 387 height 22
type input "20"
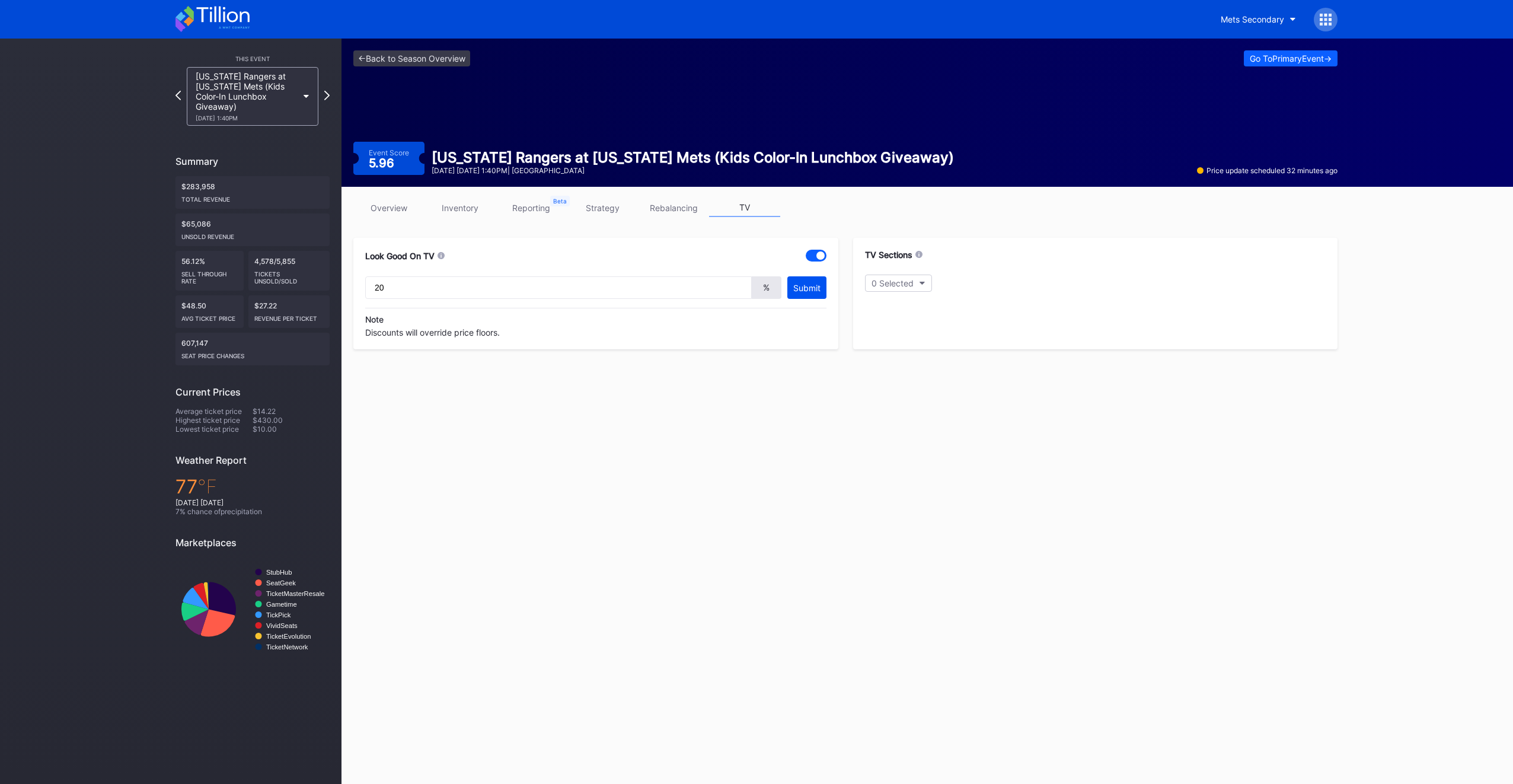
click at [801, 290] on div "Submit" at bounding box center [807, 288] width 27 height 10
click at [924, 282] on icon "button" at bounding box center [922, 283] width 6 height 3
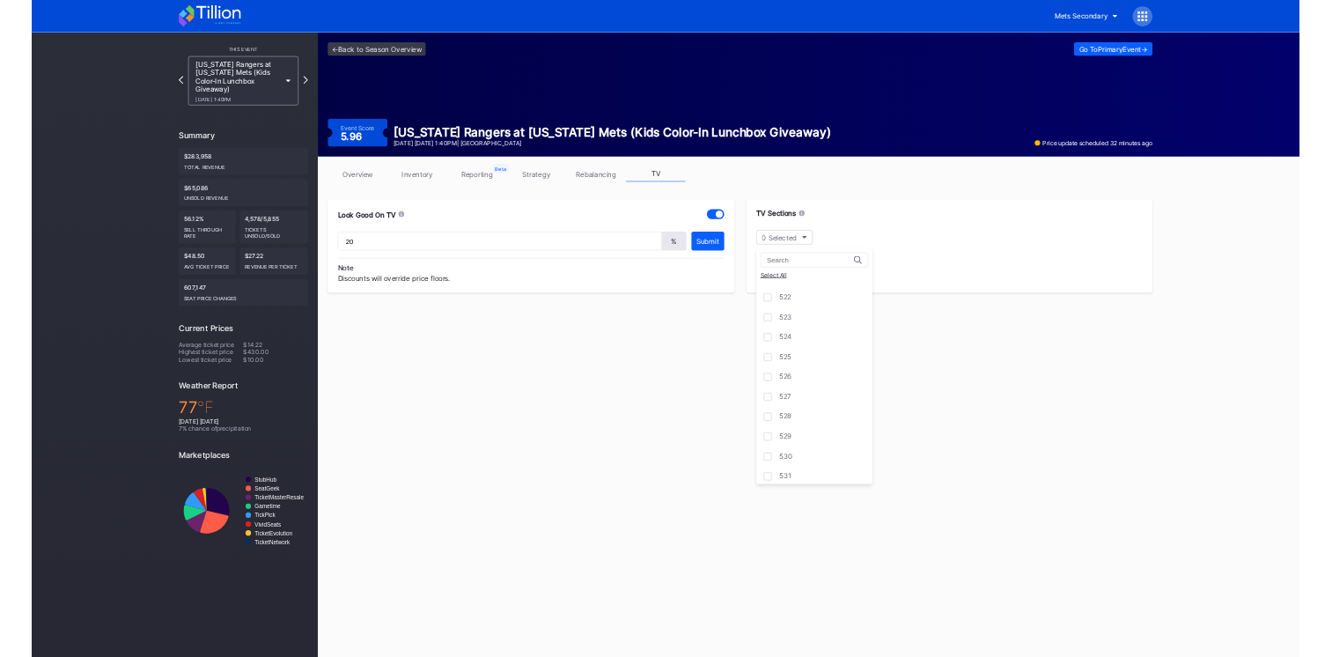
scroll to position [3212, 0]
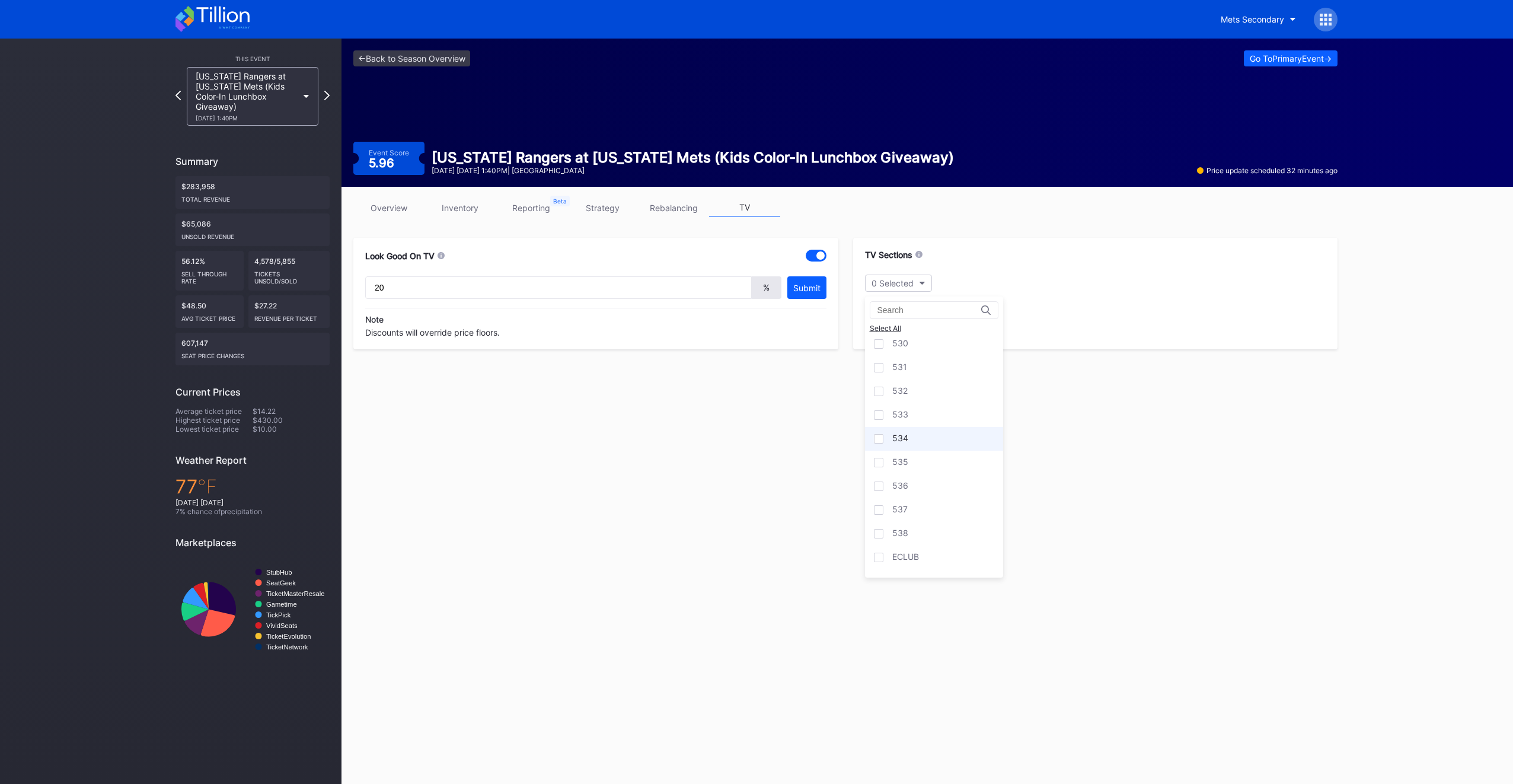
click at [875, 434] on div at bounding box center [878, 438] width 9 height 9
click at [878, 458] on div at bounding box center [878, 463] width 9 height 9
click at [880, 482] on div at bounding box center [878, 486] width 9 height 9
click at [879, 505] on div at bounding box center [878, 510] width 9 height 9
click at [383, 200] on link "overview" at bounding box center [389, 207] width 71 height 18
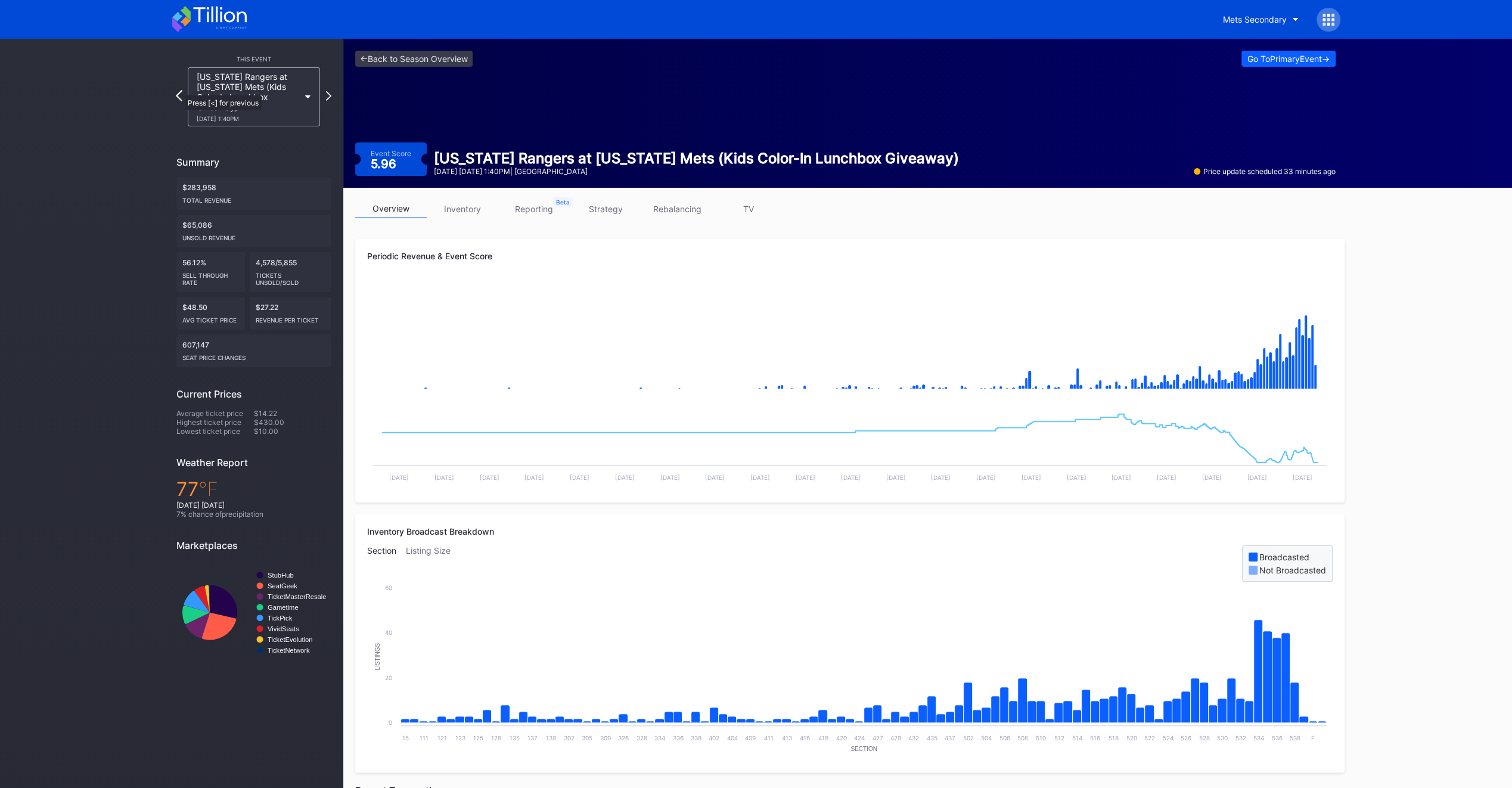
click at [179, 90] on icon at bounding box center [179, 95] width 7 height 12
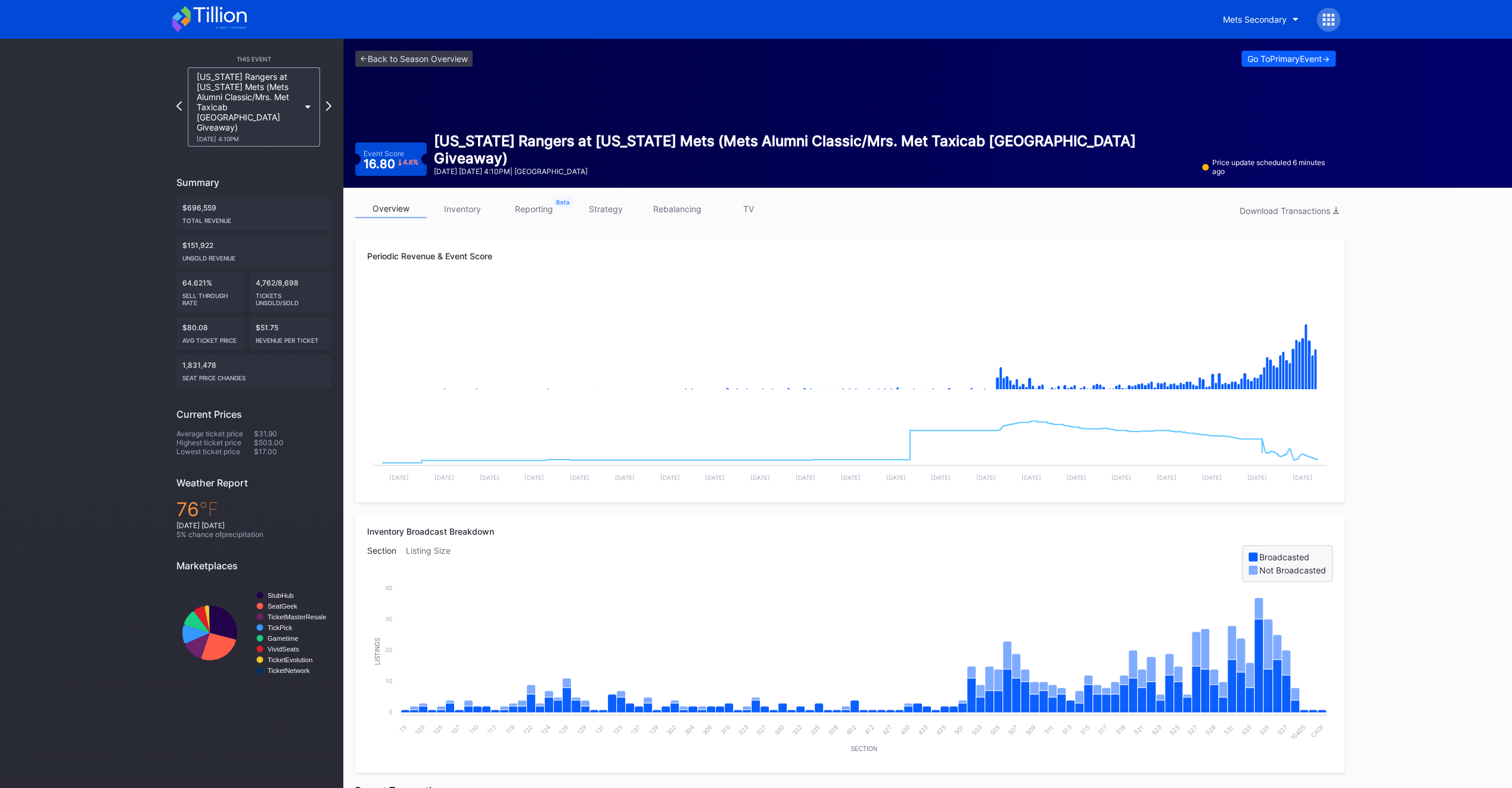
click at [179, 89] on div "[US_STATE] Rangers at [US_STATE] Mets (Mets Alumni Classic/Mrs. Met Taxicab [GE…" at bounding box center [254, 106] width 155 height 79
click at [752, 213] on link "TV" at bounding box center [749, 209] width 72 height 18
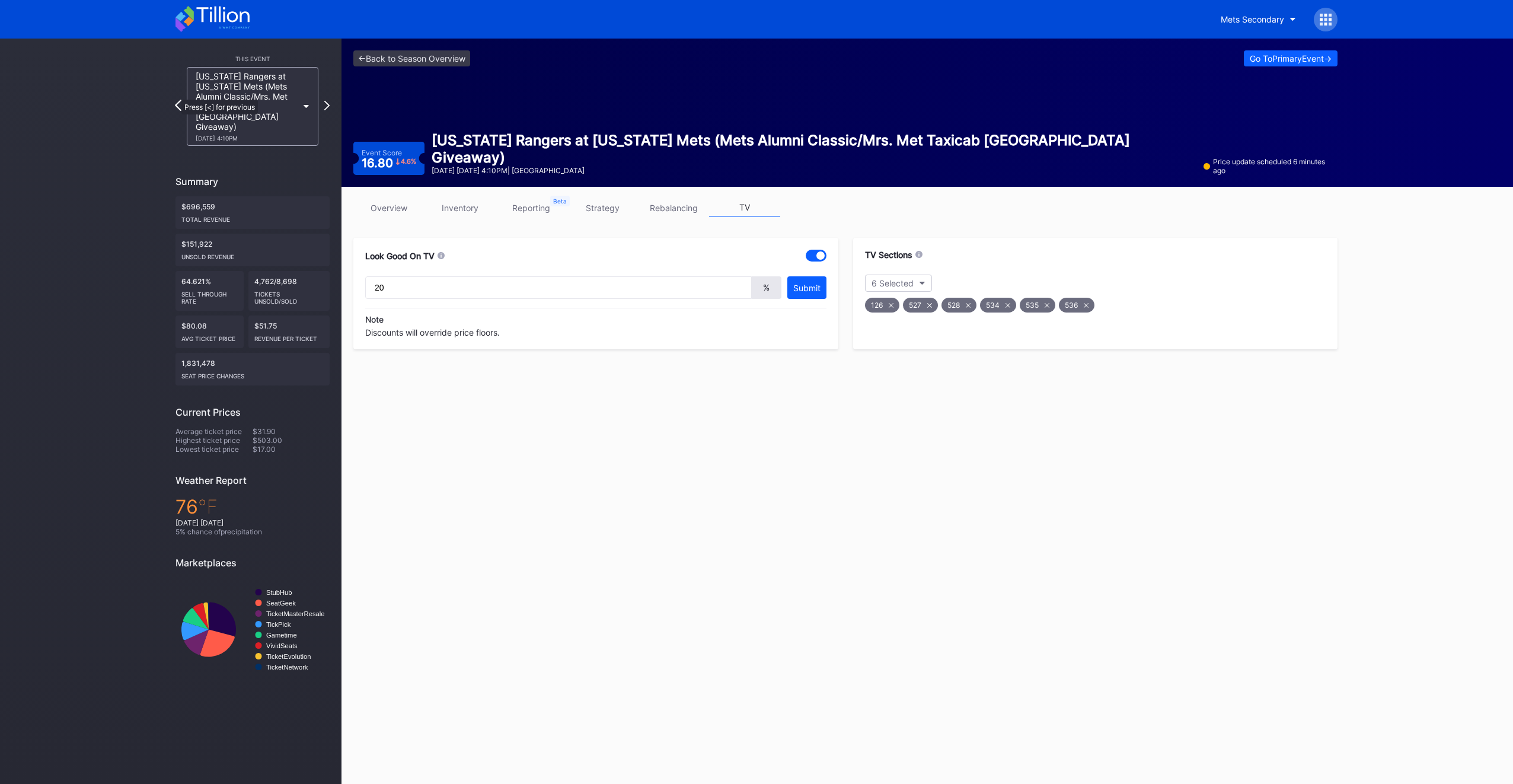
click at [176, 100] on icon at bounding box center [179, 105] width 7 height 11
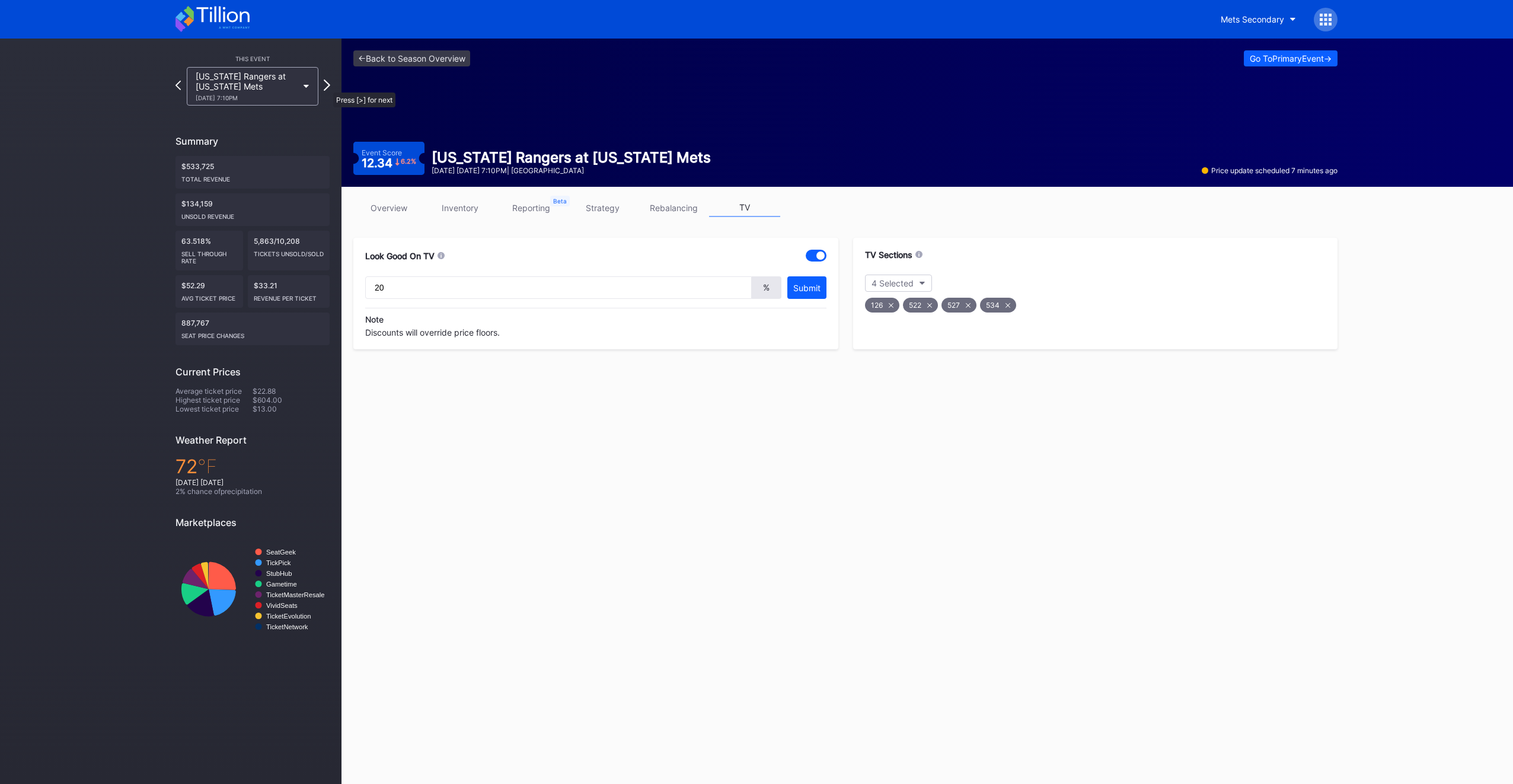
click at [327, 87] on icon at bounding box center [327, 85] width 7 height 11
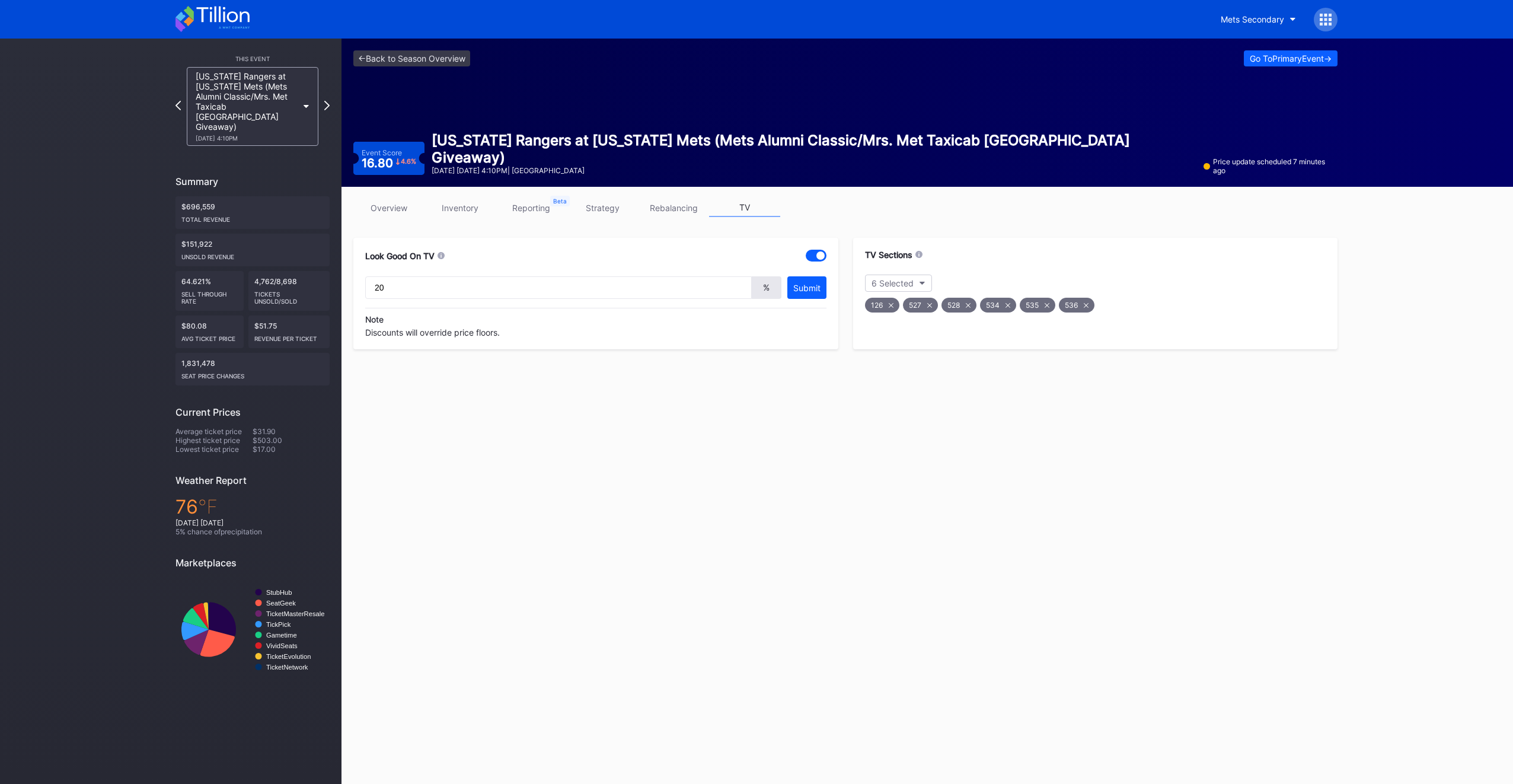
click at [327, 87] on div "[US_STATE] Rangers at [US_STATE] Mets (Mets Alumni Classic/Mrs. Met Taxicab [GE…" at bounding box center [253, 106] width 154 height 79
click at [324, 100] on icon at bounding box center [327, 105] width 7 height 11
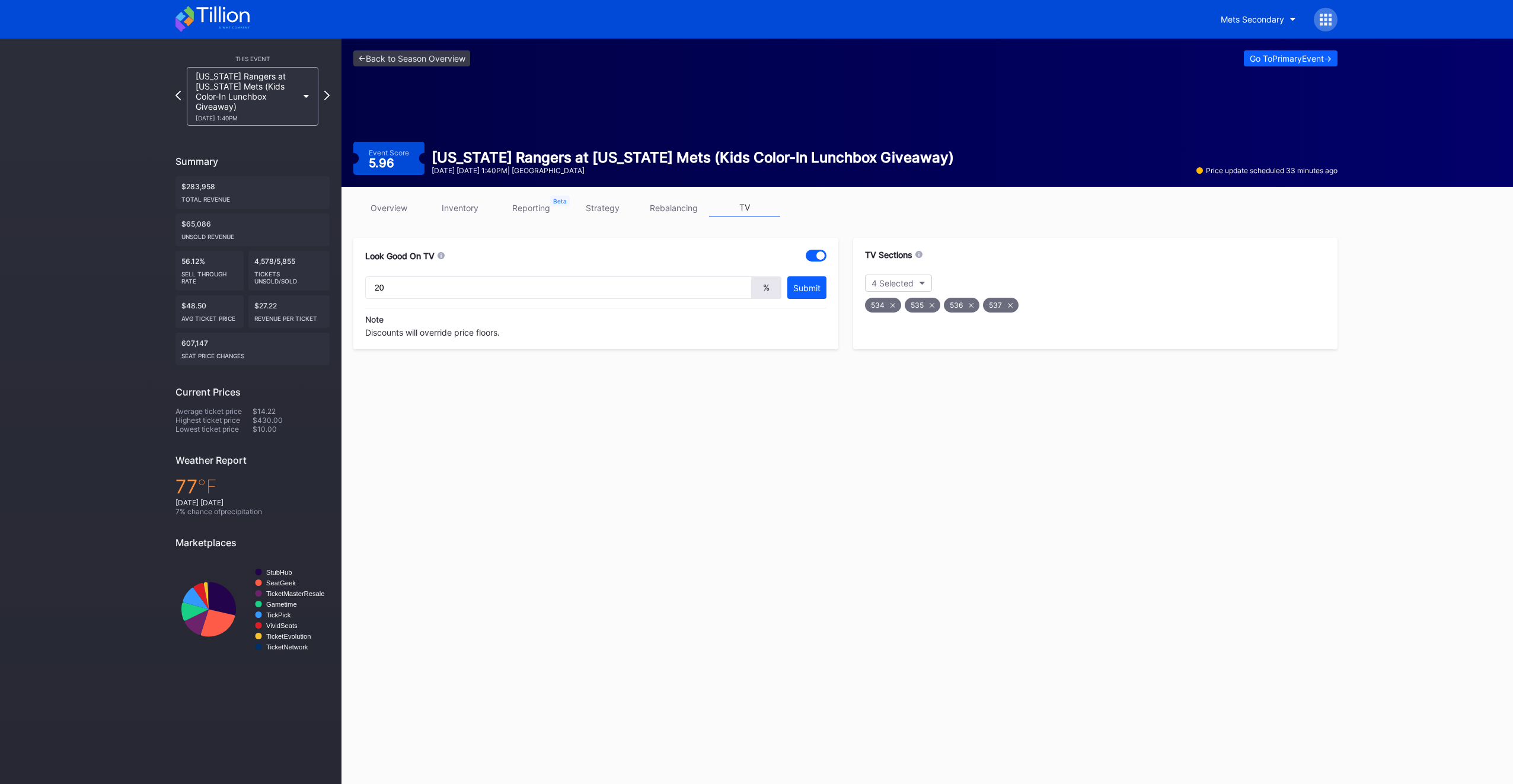
click at [772, 549] on div "<- Back to Season Overview Go To Primary Event -> Event Score 5.96 [US_STATE] R…" at bounding box center [927, 411] width 1171 height 745
